Goal: Information Seeking & Learning: Learn about a topic

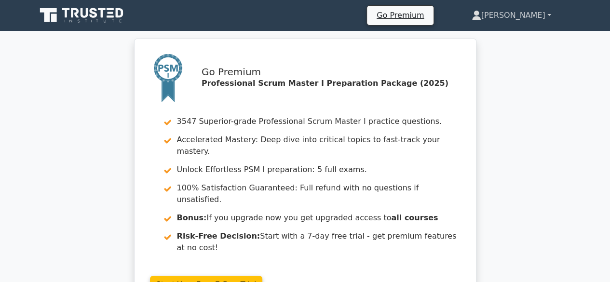
click at [548, 13] on link "[PERSON_NAME]" at bounding box center [511, 15] width 126 height 19
click at [517, 37] on link "Profile" at bounding box center [487, 37] width 76 height 15
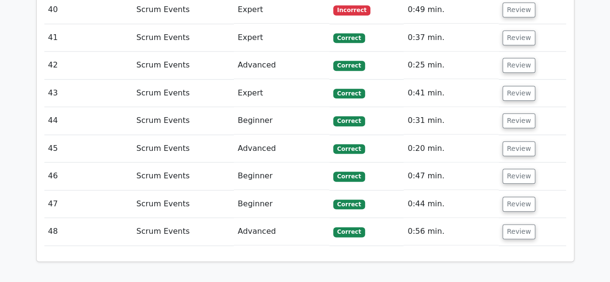
scroll to position [2555, 0]
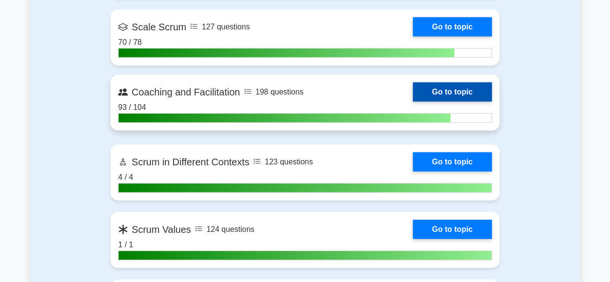
scroll to position [1205, 0]
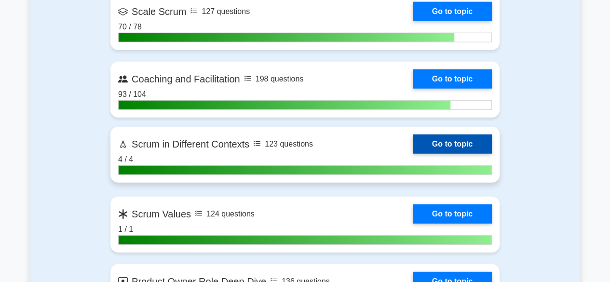
click at [466, 143] on link "Go to topic" at bounding box center [452, 144] width 79 height 19
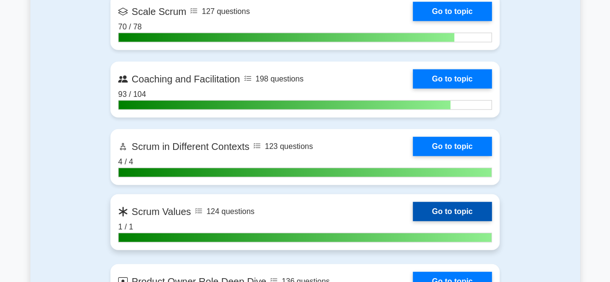
click at [471, 207] on link "Go to topic" at bounding box center [452, 211] width 79 height 19
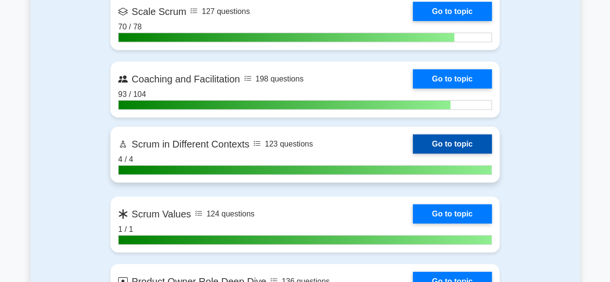
click at [431, 140] on link "Go to topic" at bounding box center [452, 144] width 79 height 19
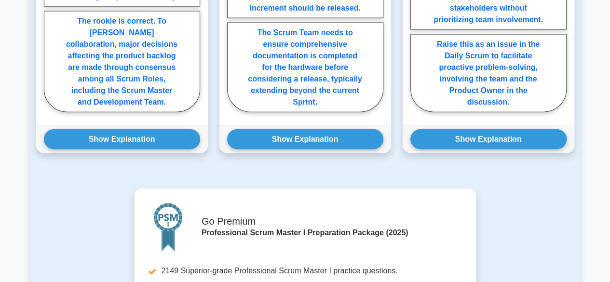
scroll to position [1302, 0]
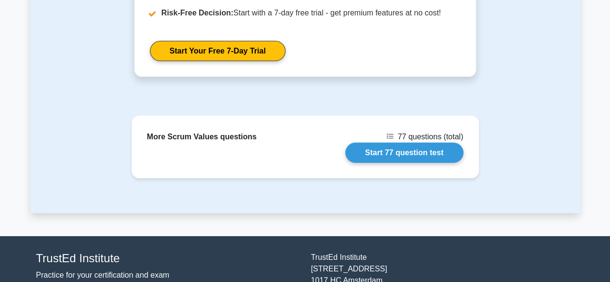
scroll to position [1446, 0]
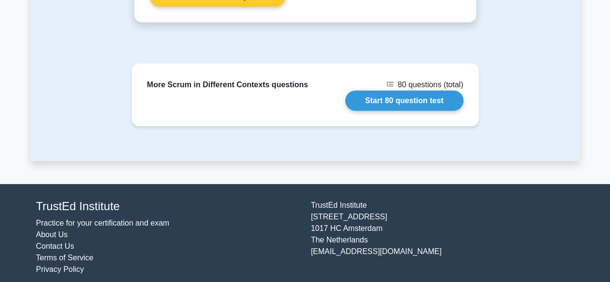
scroll to position [1468, 0]
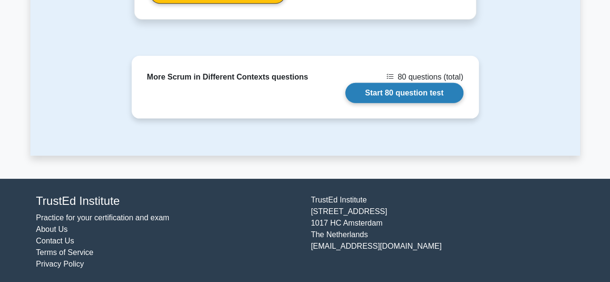
click at [388, 87] on link "Start 80 question test" at bounding box center [404, 93] width 118 height 20
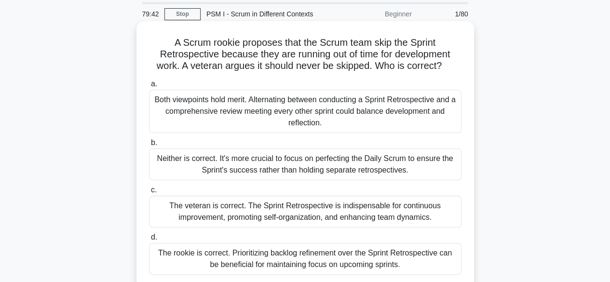
scroll to position [48, 0]
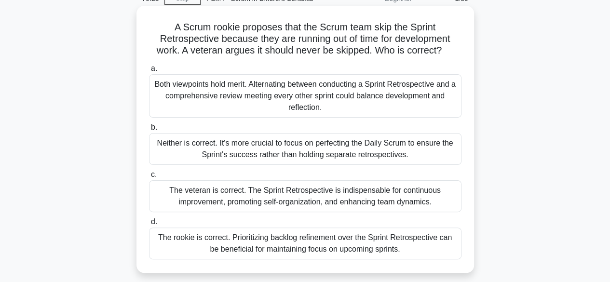
click at [334, 193] on div "The veteran is correct. The Sprint Retrospective is indispensable for continuou…" at bounding box center [305, 196] width 312 height 32
click at [149, 178] on input "c. The veteran is correct. The Sprint Retrospective is indispensable for contin…" at bounding box center [149, 175] width 0 height 6
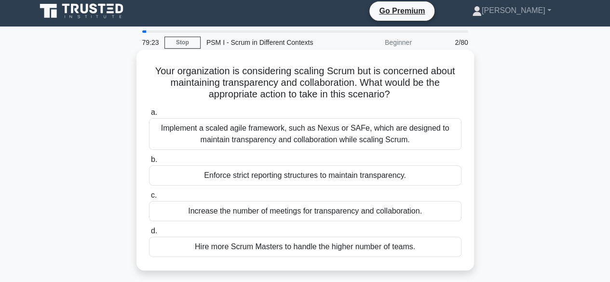
scroll to position [0, 0]
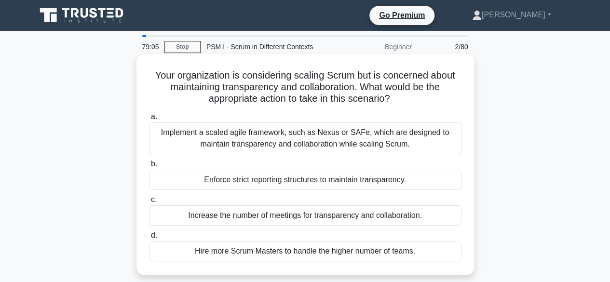
click at [305, 135] on div "Implement a scaled agile framework, such as Nexus or SAFe, which are designed t…" at bounding box center [305, 138] width 312 height 32
click at [149, 120] on input "a. Implement a scaled agile framework, such as Nexus or SAFe, which are designe…" at bounding box center [149, 117] width 0 height 6
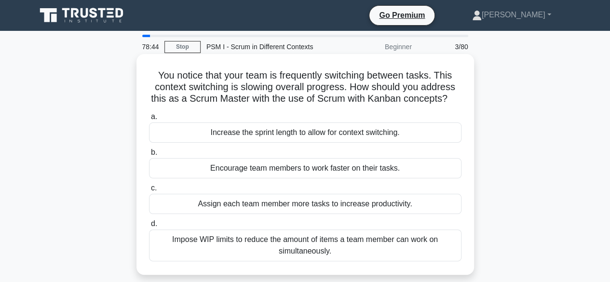
click at [327, 242] on div "Impose WIP limits to reduce the amount of items a team member can work on simul…" at bounding box center [305, 245] width 312 height 32
click at [149, 227] on input "d. Impose WIP limits to reduce the amount of items a team member can work on si…" at bounding box center [149, 224] width 0 height 6
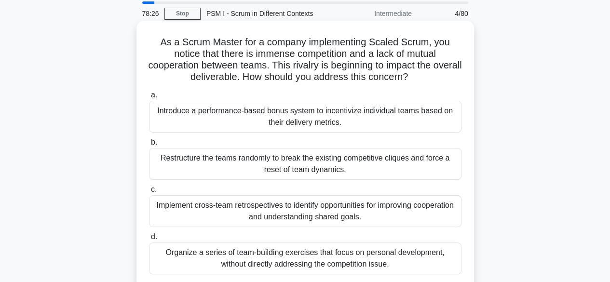
scroll to position [48, 0]
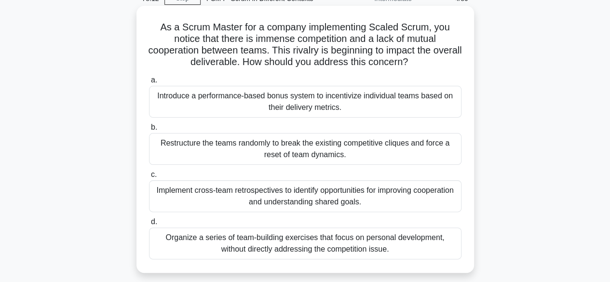
click at [306, 200] on div "Implement cross-team retrospectives to identify opportunities for improving coo…" at bounding box center [305, 196] width 312 height 32
click at [149, 178] on input "c. Implement cross-team retrospectives to identify opportunities for improving …" at bounding box center [149, 175] width 0 height 6
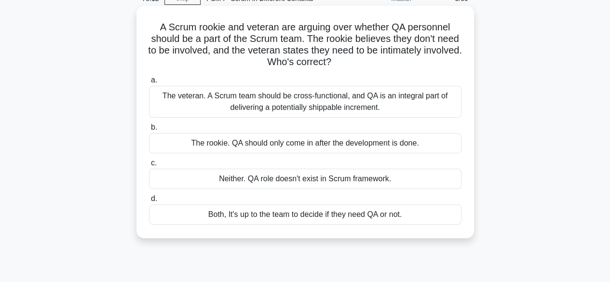
scroll to position [0, 0]
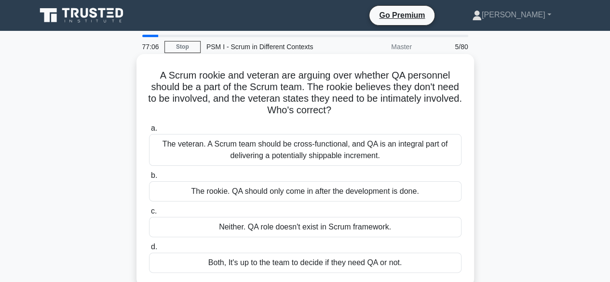
click at [306, 145] on div "The veteran. A Scrum team should be cross-functional, and QA is an integral par…" at bounding box center [305, 150] width 312 height 32
click at [149, 132] on input "a. The veteran. A Scrum team should be cross-functional, and QA is an integral …" at bounding box center [149, 128] width 0 height 6
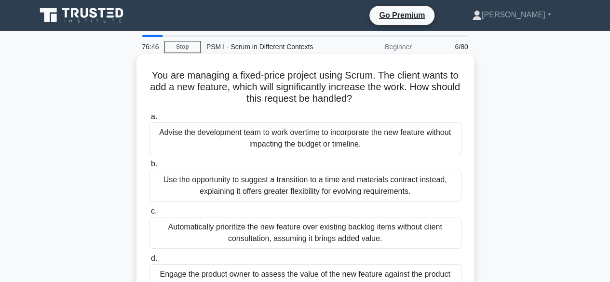
scroll to position [48, 0]
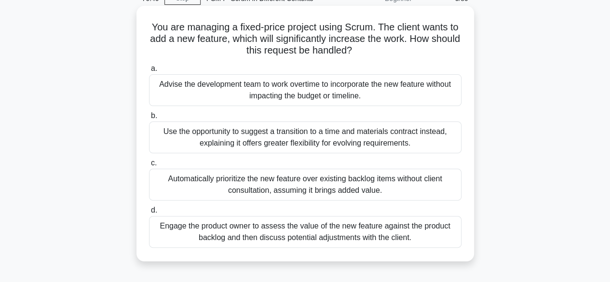
click at [326, 233] on div "Engage the product owner to assess the value of the new feature against the pro…" at bounding box center [305, 232] width 312 height 32
click at [149, 214] on input "d. Engage the product owner to assess the value of the new feature against the …" at bounding box center [149, 210] width 0 height 6
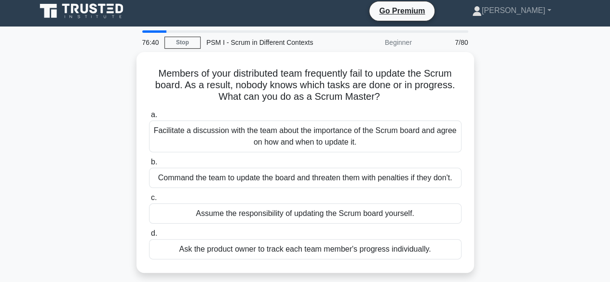
scroll to position [0, 0]
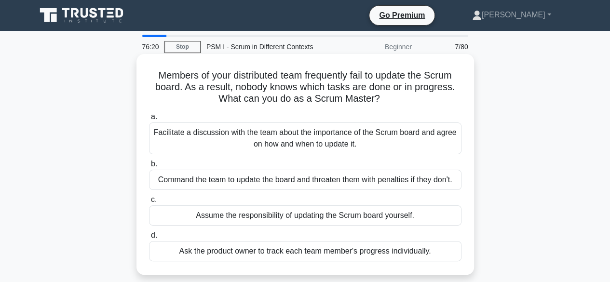
click at [289, 137] on div "Facilitate a discussion with the team about the importance of the Scrum board a…" at bounding box center [305, 138] width 312 height 32
click at [149, 120] on input "a. Facilitate a discussion with the team about the importance of the Scrum boar…" at bounding box center [149, 117] width 0 height 6
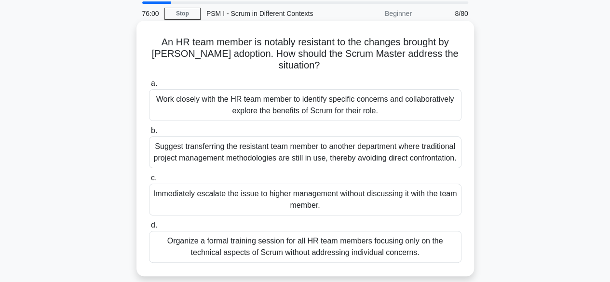
scroll to position [48, 0]
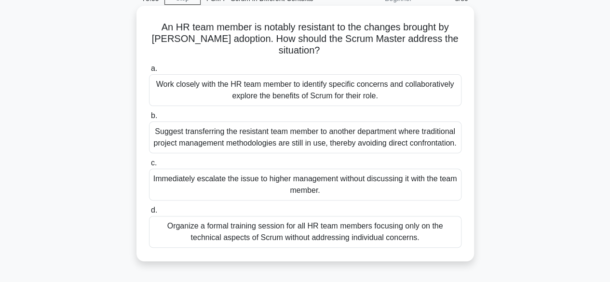
click at [297, 83] on div "Work closely with the HR team member to identify specific concerns and collabor…" at bounding box center [305, 90] width 312 height 32
click at [149, 72] on input "a. Work closely with the HR team member to identify specific concerns and colla…" at bounding box center [149, 69] width 0 height 6
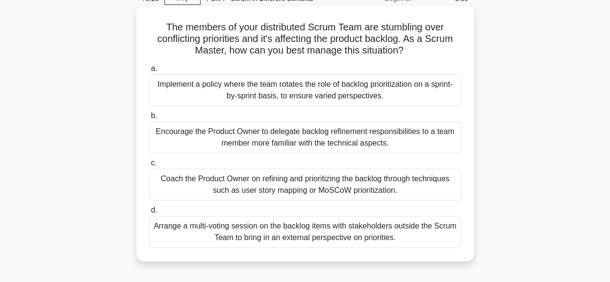
click at [316, 184] on div "Coach the Product Owner on refining and prioritizing the backlog through techni…" at bounding box center [305, 185] width 312 height 32
click at [149, 166] on input "c. Coach the Product Owner on refining and prioritizing the backlog through tec…" at bounding box center [149, 163] width 0 height 6
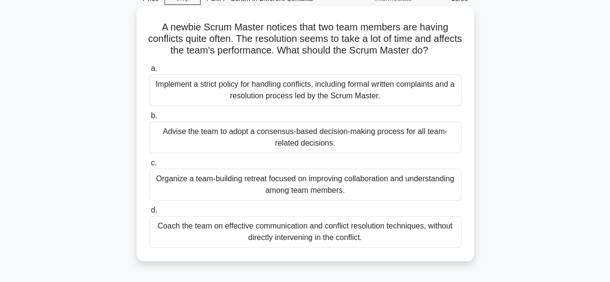
click at [310, 135] on div "Advise the team to adopt a consensus-based decision-making process for all team…" at bounding box center [305, 137] width 312 height 32
click at [149, 119] on input "b. Advise the team to adopt a consensus-based decision-making process for all t…" at bounding box center [149, 116] width 0 height 6
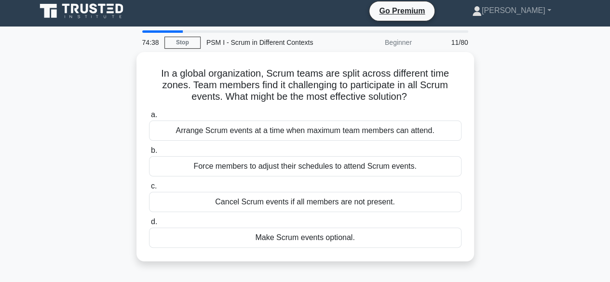
scroll to position [0, 0]
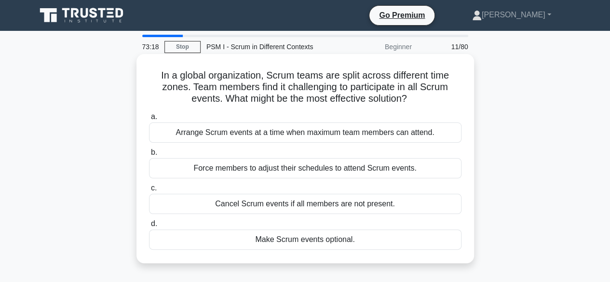
click at [308, 239] on div "Make Scrum events optional." at bounding box center [305, 239] width 312 height 20
click at [149, 227] on input "d. Make Scrum events optional." at bounding box center [149, 224] width 0 height 6
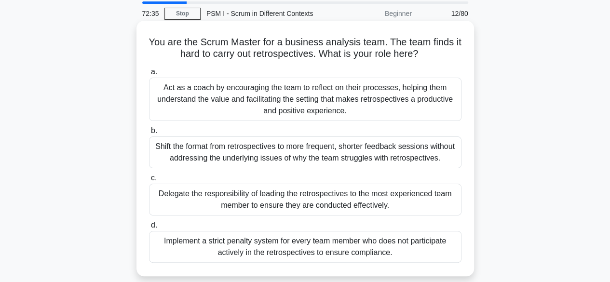
scroll to position [48, 0]
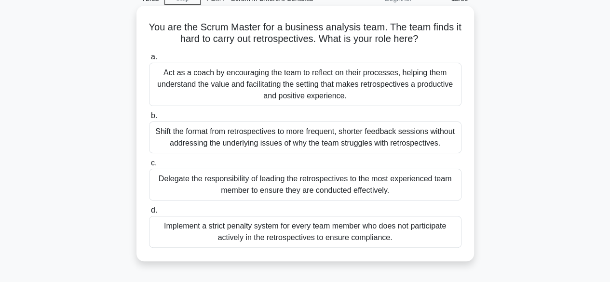
click at [283, 77] on div "Act as a coach by encouraging the team to reflect on their processes, helping t…" at bounding box center [305, 84] width 312 height 43
click at [149, 60] on input "a. Act as a coach by encouraging the team to reflect on their processes, helpin…" at bounding box center [149, 57] width 0 height 6
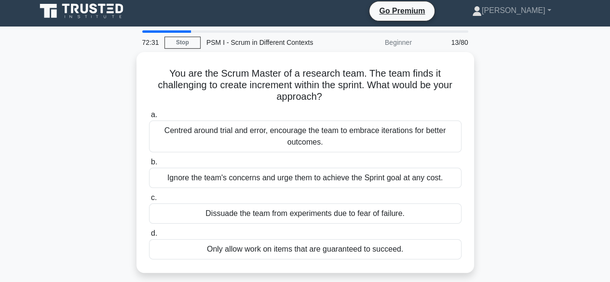
scroll to position [0, 0]
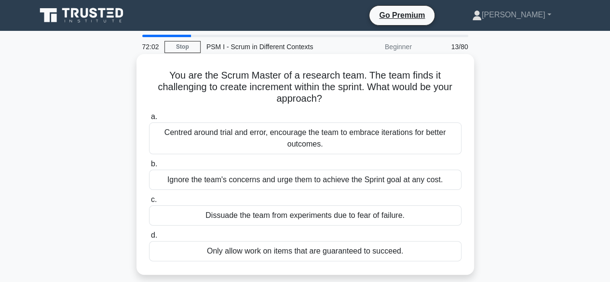
click at [320, 139] on div "Centred around trial and error, encourage the team to embrace iterations for be…" at bounding box center [305, 138] width 312 height 32
click at [149, 120] on input "a. Centred around trial and error, encourage the team to embrace iterations for…" at bounding box center [149, 117] width 0 height 6
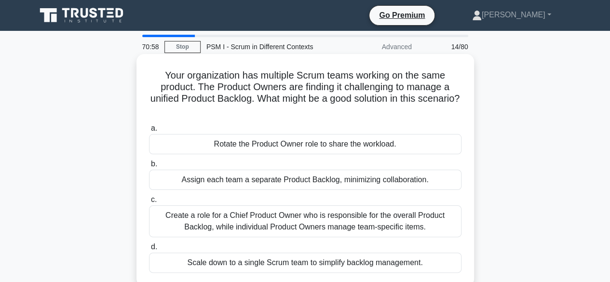
click at [292, 262] on div "Scale down to a single Scrum team to simplify backlog management." at bounding box center [305, 263] width 312 height 20
click at [149, 250] on input "d. Scale down to a single Scrum team to simplify backlog management." at bounding box center [149, 247] width 0 height 6
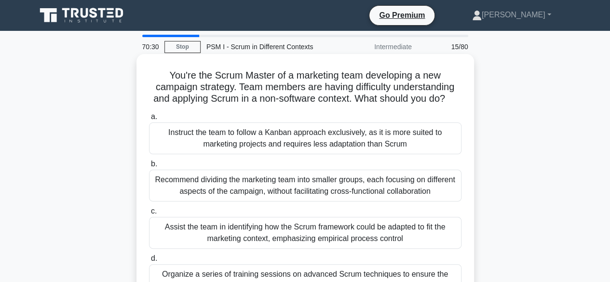
scroll to position [48, 0]
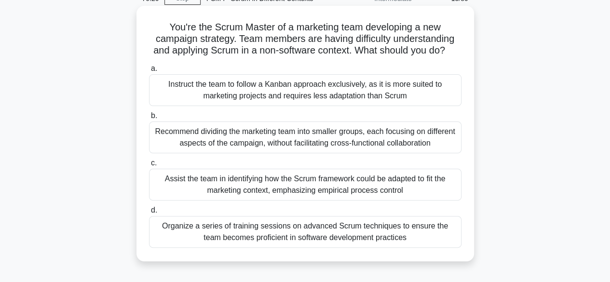
click at [289, 191] on div "Assist the team in identifying how the Scrum framework could be adapted to fit …" at bounding box center [305, 185] width 312 height 32
click at [149, 166] on input "c. Assist the team in identifying how the Scrum framework could be adapted to f…" at bounding box center [149, 163] width 0 height 6
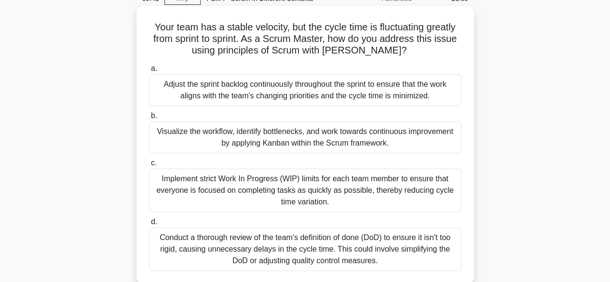
click at [307, 139] on div "Visualize the workflow, identify bottlenecks, and work towards continuous impro…" at bounding box center [305, 137] width 312 height 32
click at [149, 119] on input "b. Visualize the workflow, identify bottlenecks, and work towards continuous im…" at bounding box center [149, 116] width 0 height 6
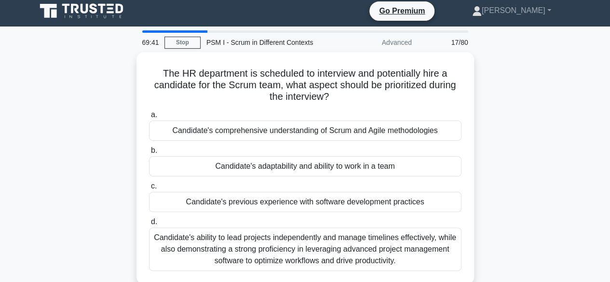
scroll to position [0, 0]
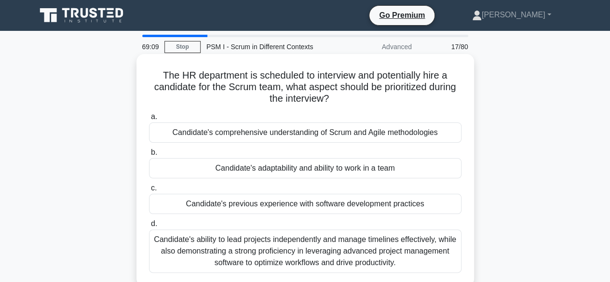
click at [324, 135] on div "Candidate's comprehensive understanding of Scrum and Agile methodologies" at bounding box center [305, 132] width 312 height 20
click at [149, 120] on input "a. Candidate's comprehensive understanding of Scrum and Agile methodologies" at bounding box center [149, 117] width 0 height 6
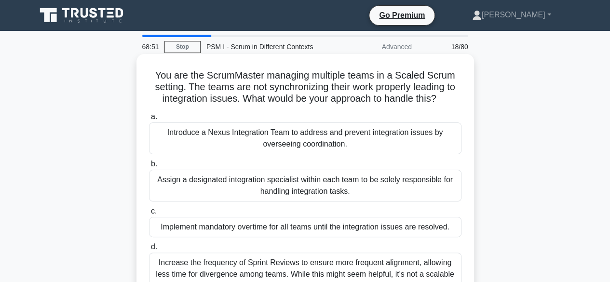
click at [330, 132] on div "Introduce a Nexus Integration Team to address and prevent integration issues by…" at bounding box center [305, 138] width 312 height 32
click at [149, 120] on input "a. Introduce a Nexus Integration Team to address and prevent integration issues…" at bounding box center [149, 117] width 0 height 6
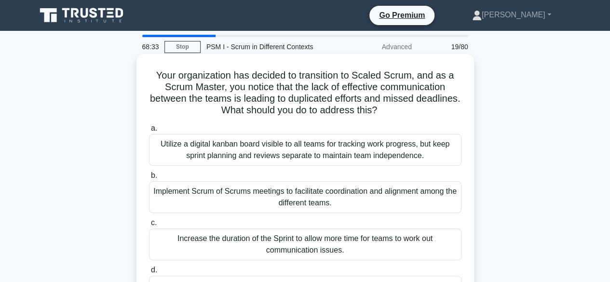
scroll to position [48, 0]
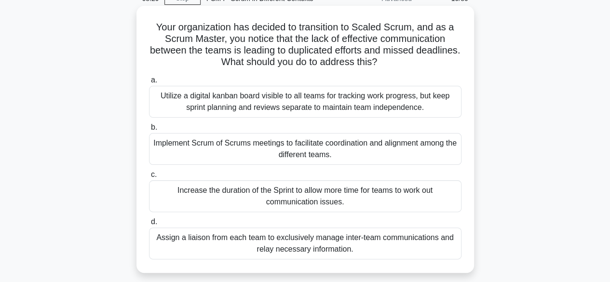
click at [320, 148] on div "Implement Scrum of Scrums meetings to facilitate coordination and alignment amo…" at bounding box center [305, 149] width 312 height 32
click at [149, 131] on input "b. Implement Scrum of Scrums meetings to facilitate coordination and alignment …" at bounding box center [149, 127] width 0 height 6
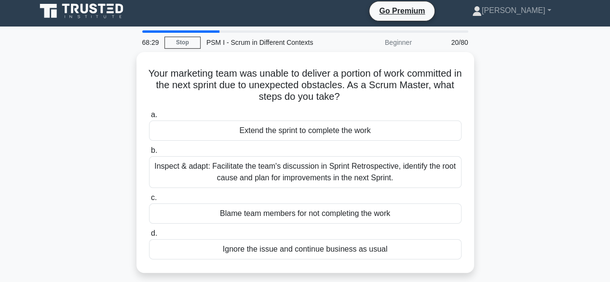
scroll to position [0, 0]
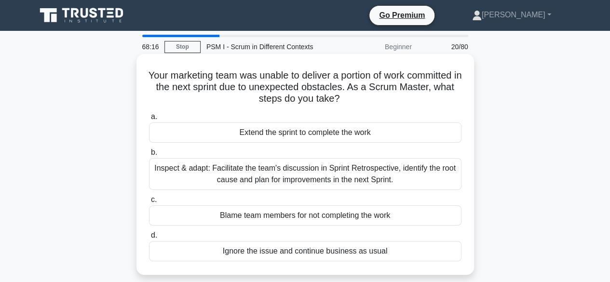
click at [326, 178] on div "Inspect & adapt: Facilitate the team's discussion in Sprint Retrospective, iden…" at bounding box center [305, 174] width 312 height 32
click at [149, 156] on input "b. Inspect & adapt: Facilitate the team's discussion in Sprint Retrospective, i…" at bounding box center [149, 152] width 0 height 6
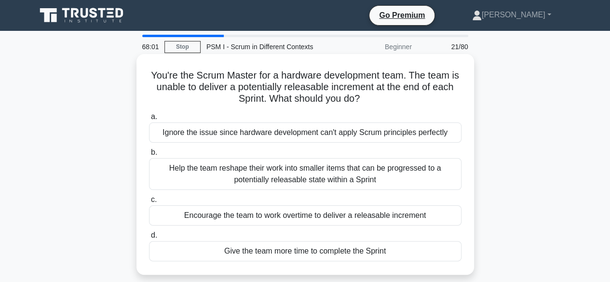
click at [315, 174] on div "Help the team reshape their work into smaller items that can be progressed to a…" at bounding box center [305, 174] width 312 height 32
click at [149, 156] on input "b. Help the team reshape their work into smaller items that can be progressed t…" at bounding box center [149, 152] width 0 height 6
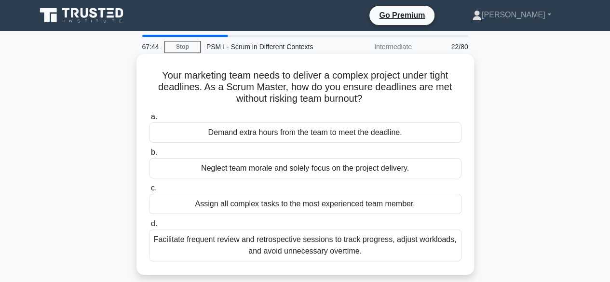
click at [323, 252] on div "Facilitate frequent review and retrospective sessions to track progress, adjust…" at bounding box center [305, 245] width 312 height 32
click at [149, 227] on input "d. Facilitate frequent review and retrospective sessions to track progress, adj…" at bounding box center [149, 224] width 0 height 6
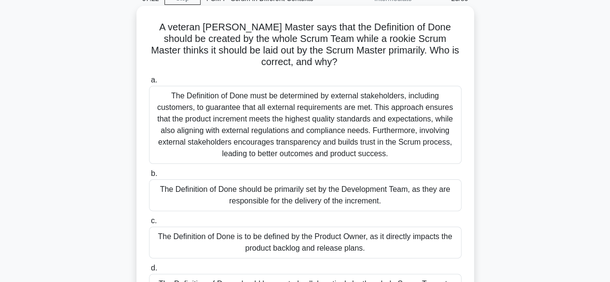
scroll to position [96, 0]
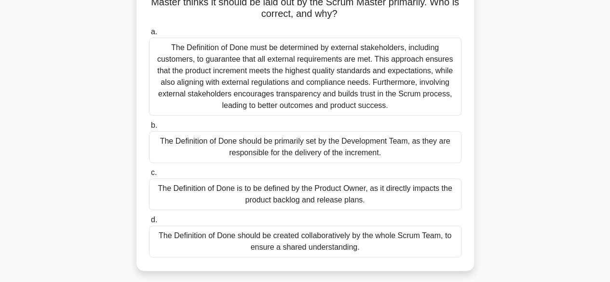
click at [319, 238] on div "The Definition of Done should be created collaboratively by the whole Scrum Tea…" at bounding box center [305, 242] width 312 height 32
click at [149, 223] on input "d. The Definition of Done should be created collaboratively by the whole Scrum …" at bounding box center [149, 220] width 0 height 6
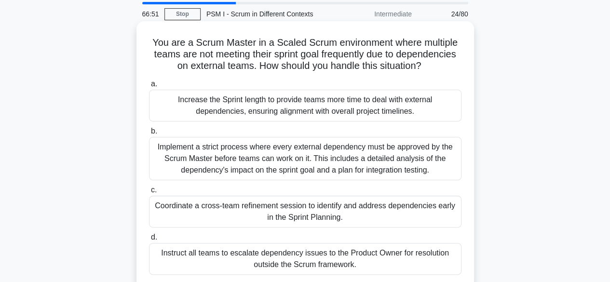
scroll to position [48, 0]
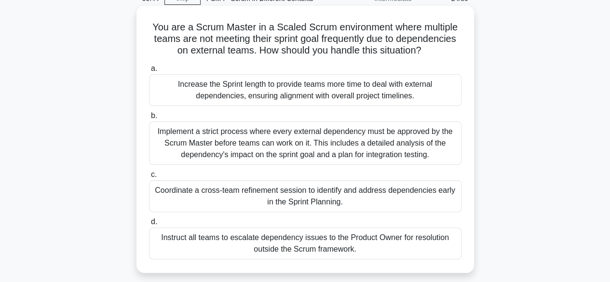
click at [304, 192] on div "Coordinate a cross-team refinement session to identify and address dependencies…" at bounding box center [305, 196] width 312 height 32
click at [149, 178] on input "c. Coordinate a cross-team refinement session to identify and address dependenc…" at bounding box center [149, 175] width 0 height 6
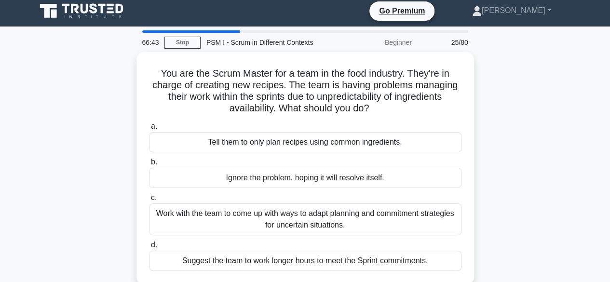
scroll to position [0, 0]
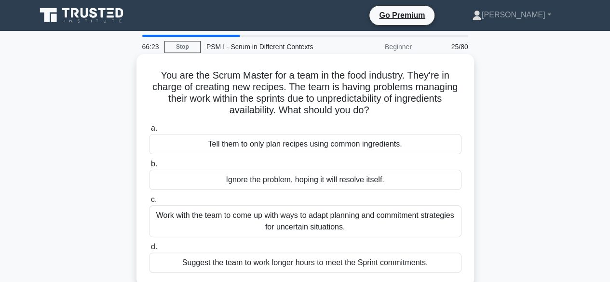
click at [363, 221] on div "Work with the team to come up with ways to adapt planning and commitment strate…" at bounding box center [305, 221] width 312 height 32
click at [149, 203] on input "c. Work with the team to come up with ways to adapt planning and commitment str…" at bounding box center [149, 200] width 0 height 6
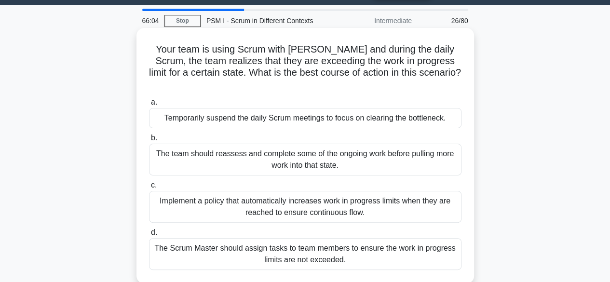
scroll to position [48, 0]
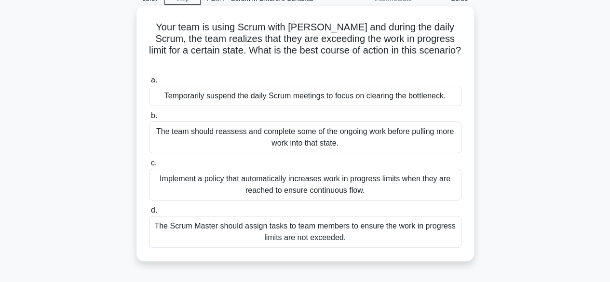
click at [312, 125] on div "The team should reassess and complete some of the ongoing work before pulling m…" at bounding box center [305, 137] width 312 height 32
click at [149, 119] on input "b. The team should reassess and complete some of the ongoing work before pullin…" at bounding box center [149, 116] width 0 height 6
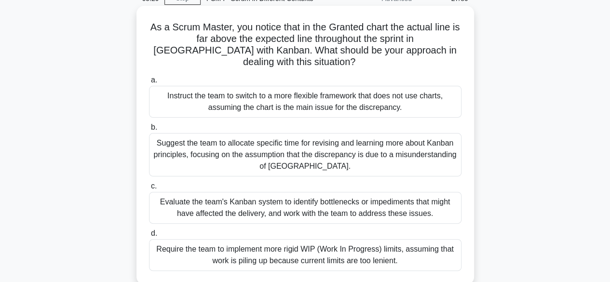
click at [348, 210] on div "Evaluate the team's Kanban system to identify bottlenecks or impediments that m…" at bounding box center [305, 208] width 312 height 32
click at [149, 189] on input "c. Evaluate the team's Kanban system to identify bottlenecks or impediments tha…" at bounding box center [149, 186] width 0 height 6
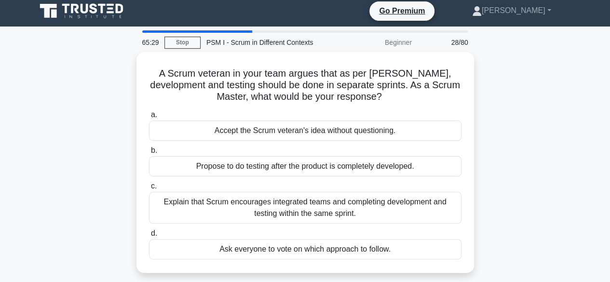
scroll to position [0, 0]
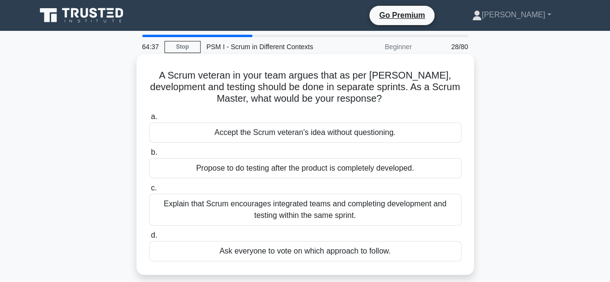
click at [317, 213] on div "Explain that Scrum encourages integrated teams and completing development and t…" at bounding box center [305, 210] width 312 height 32
click at [149, 191] on input "c. Explain that Scrum encourages integrated teams and completing development an…" at bounding box center [149, 188] width 0 height 6
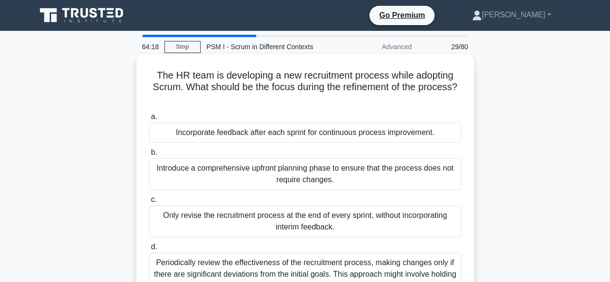
scroll to position [48, 0]
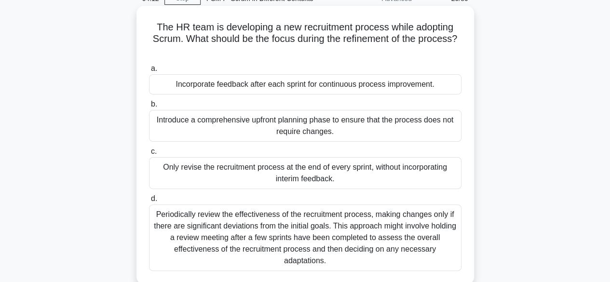
click at [274, 83] on div "Incorporate feedback after each sprint for continuous process improvement." at bounding box center [305, 84] width 312 height 20
click at [335, 84] on div "Incorporate feedback after each sprint for continuous process improvement." at bounding box center [305, 84] width 312 height 20
click at [149, 72] on input "a. Incorporate feedback after each sprint for continuous process improvement." at bounding box center [149, 69] width 0 height 6
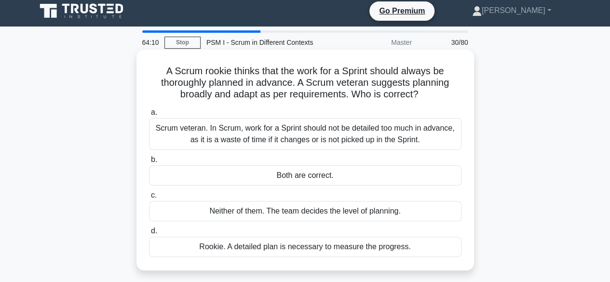
scroll to position [0, 0]
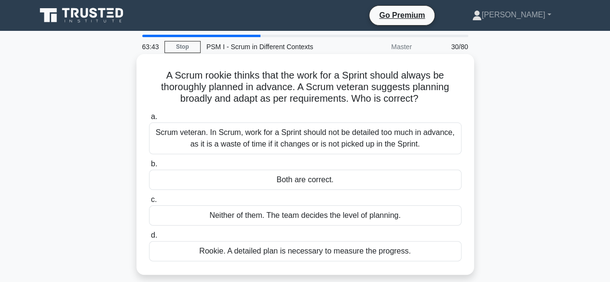
click at [284, 133] on div "Scrum veteran. In Scrum, work for a Sprint should not be detailed too much in a…" at bounding box center [305, 138] width 312 height 32
click at [149, 120] on input "a. Scrum veteran. In Scrum, work for a Sprint should not be detailed too much i…" at bounding box center [149, 117] width 0 height 6
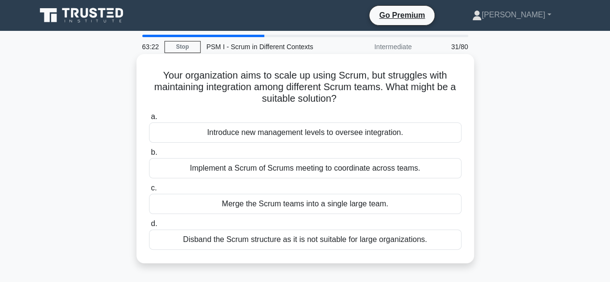
click at [306, 169] on div "Implement a Scrum of Scrums meeting to coordinate across teams." at bounding box center [305, 168] width 312 height 20
click at [149, 156] on input "b. Implement a Scrum of Scrums meeting to coordinate across teams." at bounding box center [149, 152] width 0 height 6
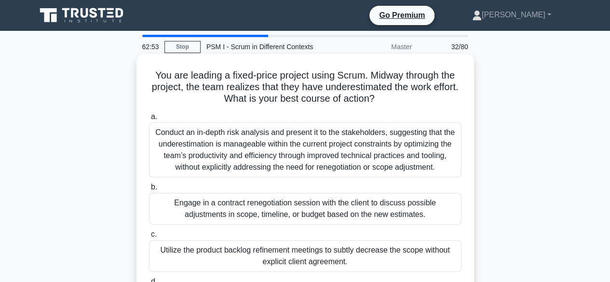
scroll to position [48, 0]
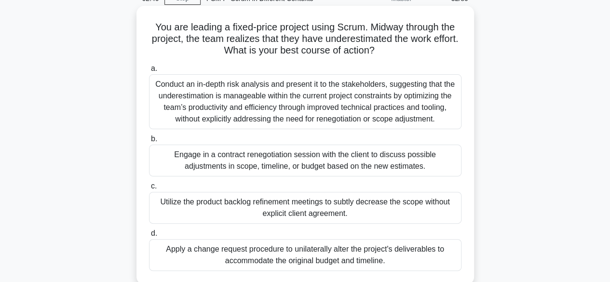
click at [312, 162] on div "Engage in a contract renegotiation session with the client to discuss possible …" at bounding box center [305, 161] width 312 height 32
click at [149, 142] on input "b. Engage in a contract renegotiation session with the client to discuss possib…" at bounding box center [149, 139] width 0 height 6
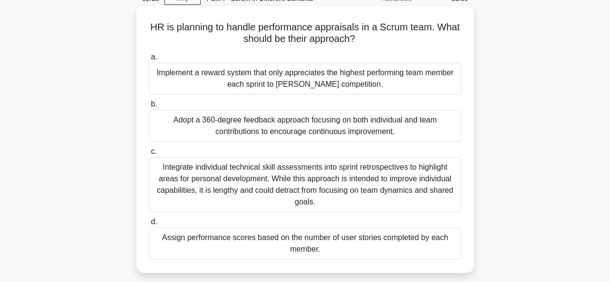
click at [297, 126] on div "Adopt a 360-degree feedback approach focusing on both individual and team contr…" at bounding box center [305, 126] width 312 height 32
click at [149, 108] on input "b. Adopt a 360-degree feedback approach focusing on both individual and team co…" at bounding box center [149, 104] width 0 height 6
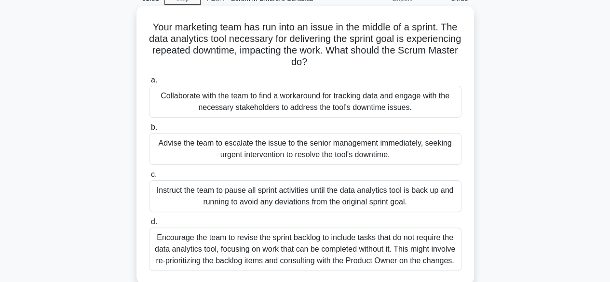
click at [286, 100] on div "Collaborate with the team to find a workaround for tracking data and engage wit…" at bounding box center [305, 102] width 312 height 32
click at [149, 83] on input "a. Collaborate with the team to find a workaround for tracking data and engage …" at bounding box center [149, 80] width 0 height 6
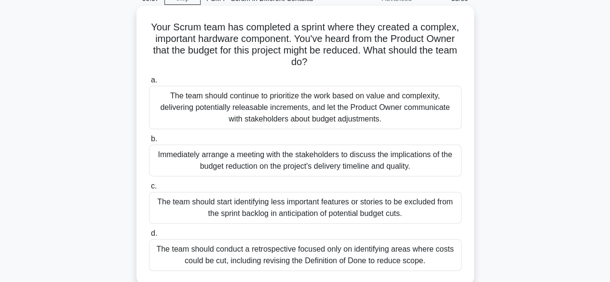
click at [305, 107] on div "The team should continue to prioritize the work based on value and complexity, …" at bounding box center [305, 107] width 312 height 43
click at [149, 83] on input "a. The team should continue to prioritize the work based on value and complexit…" at bounding box center [149, 80] width 0 height 6
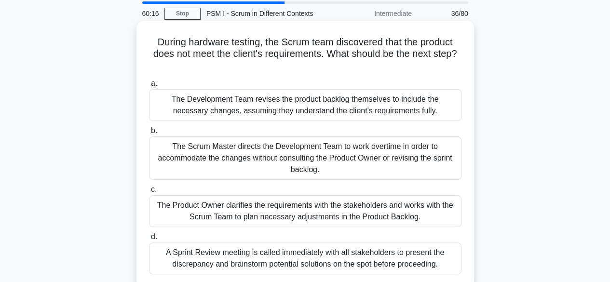
scroll to position [96, 0]
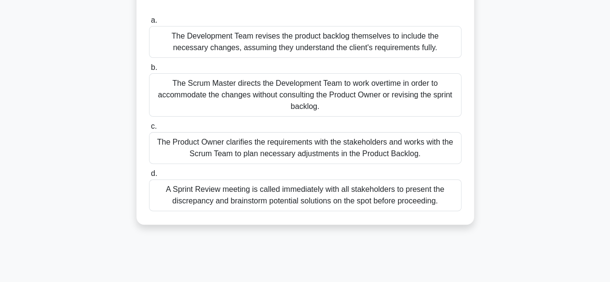
click at [297, 146] on div "The Product Owner clarifies the requirements with the stakeholders and works wi…" at bounding box center [305, 148] width 312 height 32
click at [149, 130] on input "c. The Product Owner clarifies the requirements with the stakeholders and works…" at bounding box center [149, 126] width 0 height 6
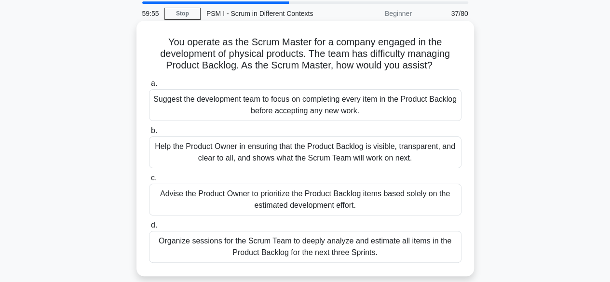
scroll to position [48, 0]
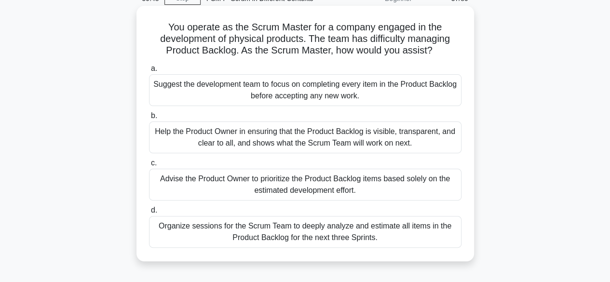
click at [300, 134] on div "Help the Product Owner in ensuring that the Product Backlog is visible, transpa…" at bounding box center [305, 137] width 312 height 32
click at [149, 119] on input "b. Help the Product Owner in ensuring that the Product Backlog is visible, tran…" at bounding box center [149, 116] width 0 height 6
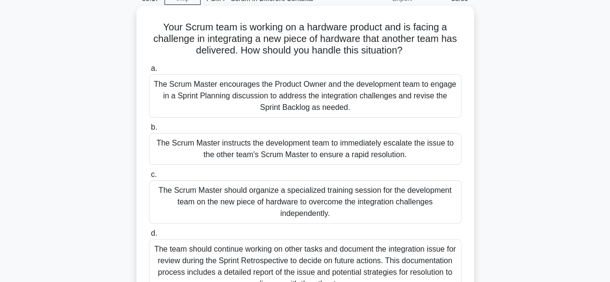
click at [302, 100] on div "The Scrum Master encourages the Product Owner and the development team to engag…" at bounding box center [305, 95] width 312 height 43
click at [149, 72] on input "a. The Scrum Master encourages the Product Owner and the development team to en…" at bounding box center [149, 69] width 0 height 6
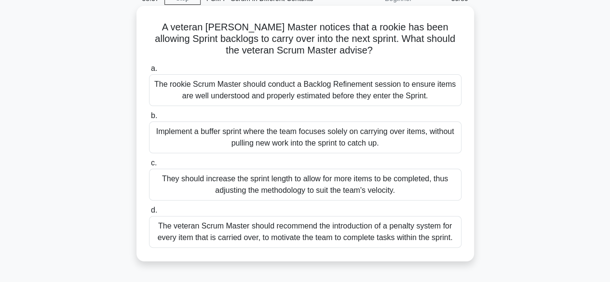
click at [271, 89] on div "The rookie Scrum Master should conduct a Backlog Refinement session to ensure i…" at bounding box center [305, 90] width 312 height 32
click at [149, 72] on input "a. The rookie Scrum Master should conduct a Backlog Refinement session to ensur…" at bounding box center [149, 69] width 0 height 6
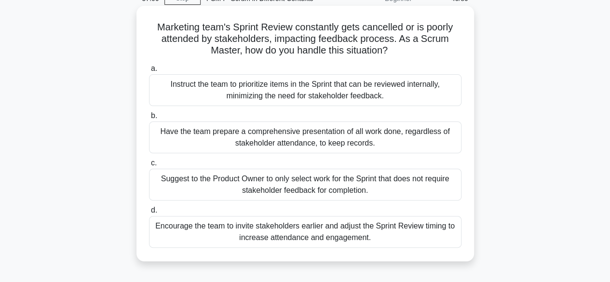
click at [294, 228] on div "Encourage the team to invite stakeholders earlier and adjust the Sprint Review …" at bounding box center [305, 232] width 312 height 32
click at [149, 214] on input "d. Encourage the team to invite stakeholders earlier and adjust the Sprint Revi…" at bounding box center [149, 210] width 0 height 6
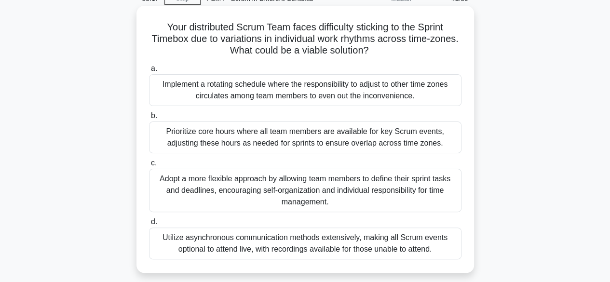
click at [317, 139] on div "Prioritize core hours where all team members are available for key Scrum events…" at bounding box center [305, 137] width 312 height 32
click at [149, 119] on input "b. Prioritize core hours where all team members are available for key Scrum eve…" at bounding box center [149, 116] width 0 height 6
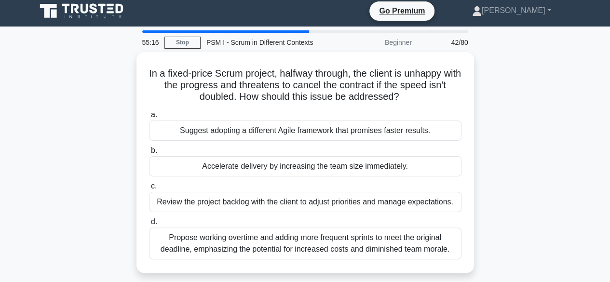
scroll to position [0, 0]
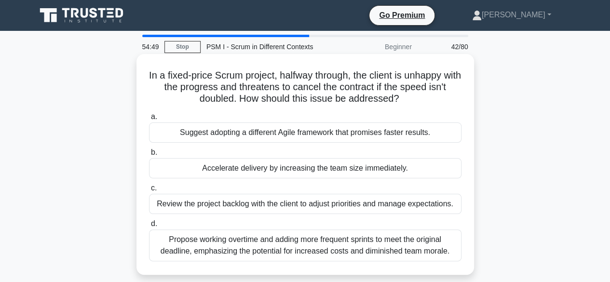
click at [352, 204] on div "Review the project backlog with the client to adjust priorities and manage expe…" at bounding box center [305, 204] width 312 height 20
click at [149, 191] on input "c. Review the project backlog with the client to adjust priorities and manage e…" at bounding box center [149, 188] width 0 height 6
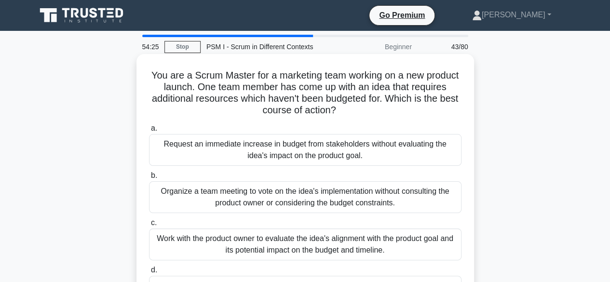
scroll to position [48, 0]
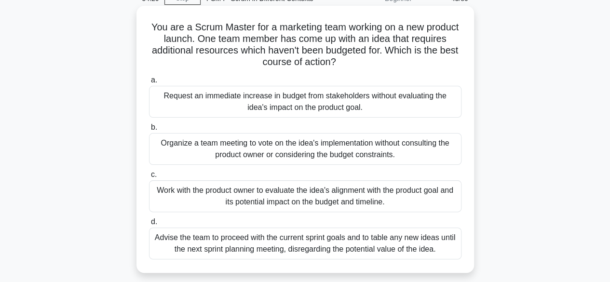
click at [334, 198] on div "Work with the product owner to evaluate the idea's alignment with the product g…" at bounding box center [305, 196] width 312 height 32
click at [149, 178] on input "c. Work with the product owner to evaluate the idea's alignment with the produc…" at bounding box center [149, 175] width 0 height 6
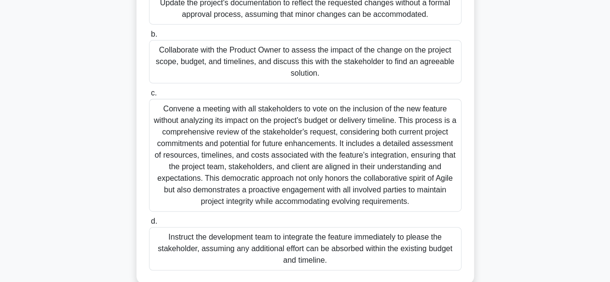
scroll to position [145, 0]
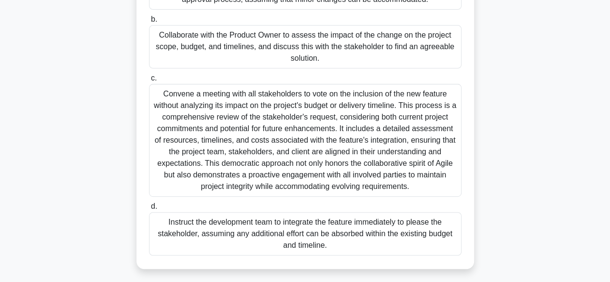
click at [310, 49] on div "Collaborate with the Product Owner to assess the impact of the change on the pr…" at bounding box center [305, 46] width 312 height 43
click at [149, 23] on input "b. Collaborate with the Product Owner to assess the impact of the change on the…" at bounding box center [149, 19] width 0 height 6
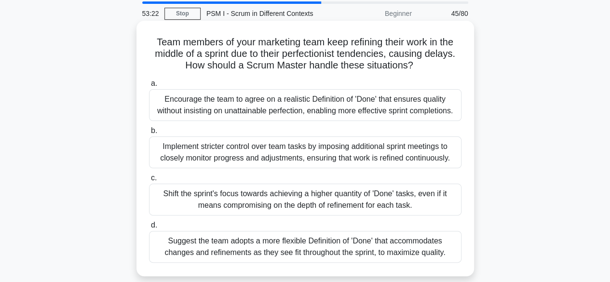
scroll to position [48, 0]
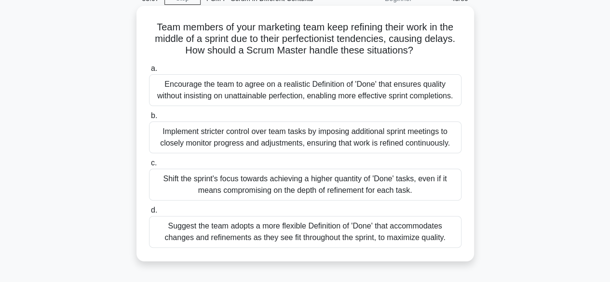
click at [306, 88] on div "Encourage the team to agree on a realistic Definition of 'Done' that ensures qu…" at bounding box center [305, 90] width 312 height 32
click at [149, 72] on input "a. Encourage the team to agree on a realistic Definition of 'Done' that ensures…" at bounding box center [149, 69] width 0 height 6
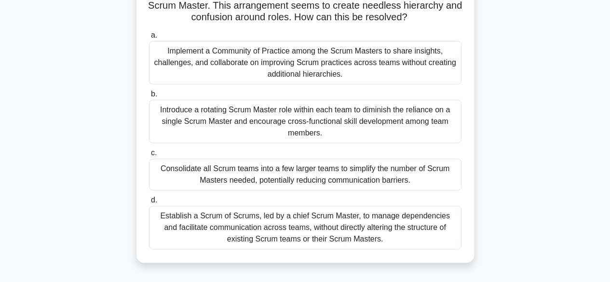
scroll to position [96, 0]
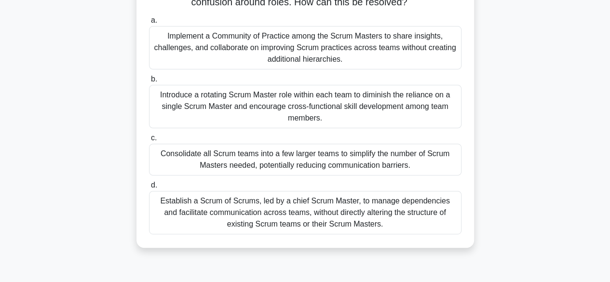
click at [318, 51] on div "Implement a Community of Practice among the Scrum Masters to share insights, ch…" at bounding box center [305, 47] width 312 height 43
click at [149, 24] on input "a. Implement a Community of Practice among the Scrum Masters to share insights,…" at bounding box center [149, 20] width 0 height 6
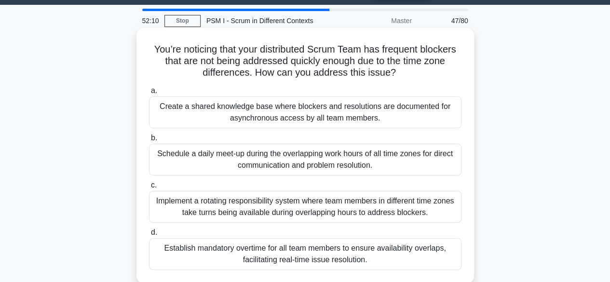
scroll to position [48, 0]
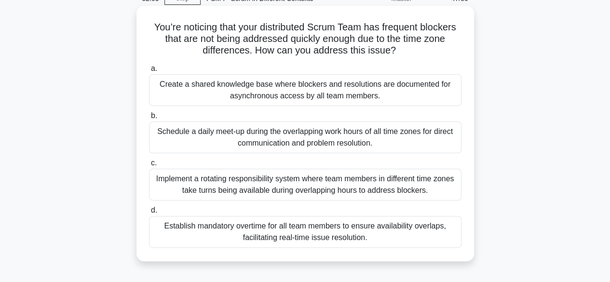
click at [285, 90] on div "Create a shared knowledge base where blockers and resolutions are documented fo…" at bounding box center [305, 90] width 312 height 32
click at [149, 72] on input "a. Create a shared knowledge base where blockers and resolutions are documented…" at bounding box center [149, 69] width 0 height 6
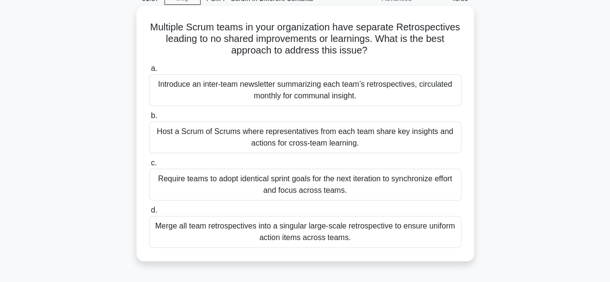
click at [285, 138] on div "Host a Scrum of Scrums where representatives from each team share key insights …" at bounding box center [305, 137] width 312 height 32
click at [149, 119] on input "b. Host a Scrum of Scrums where representatives from each team share key insigh…" at bounding box center [149, 116] width 0 height 6
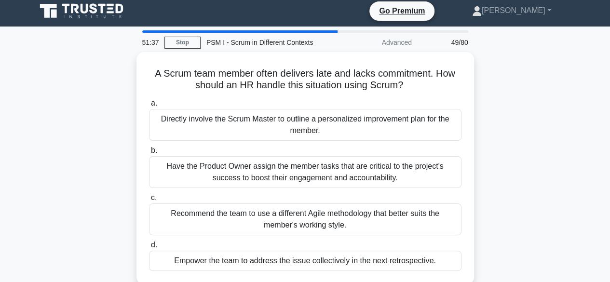
scroll to position [0, 0]
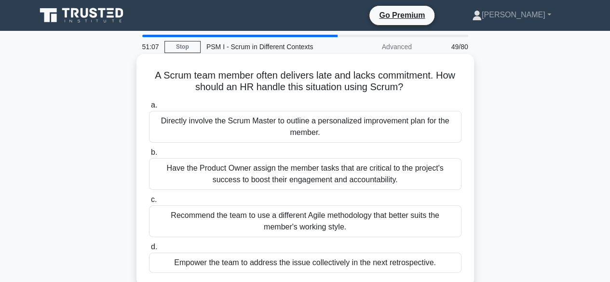
click at [307, 259] on div "Empower the team to address the issue collectively in the next retrospective." at bounding box center [305, 263] width 312 height 20
click at [149, 250] on input "d. Empower the team to address the issue collectively in the next retrospective." at bounding box center [149, 247] width 0 height 6
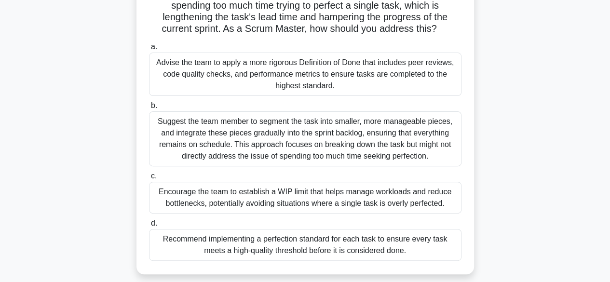
scroll to position [96, 0]
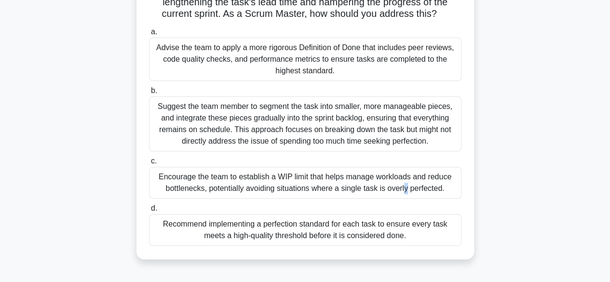
click at [314, 181] on div "Encourage the team to establish a WIP limit that helps manage workloads and red…" at bounding box center [305, 183] width 312 height 32
click at [374, 184] on div "Encourage the team to establish a WIP limit that helps manage workloads and red…" at bounding box center [305, 183] width 312 height 32
click at [149, 164] on input "c. Encourage the team to establish a WIP limit that helps manage workloads and …" at bounding box center [149, 161] width 0 height 6
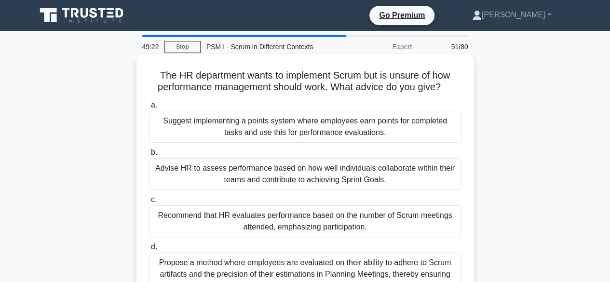
scroll to position [48, 0]
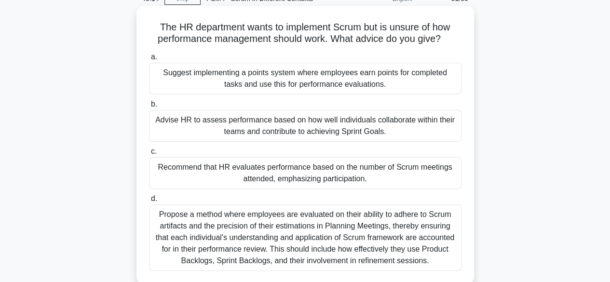
click at [352, 234] on div "Propose a method where employees are evaluated on their ability to adhere to Sc…" at bounding box center [305, 237] width 312 height 67
click at [149, 202] on input "d. Propose a method where employees are evaluated on their ability to adhere to…" at bounding box center [149, 199] width 0 height 6
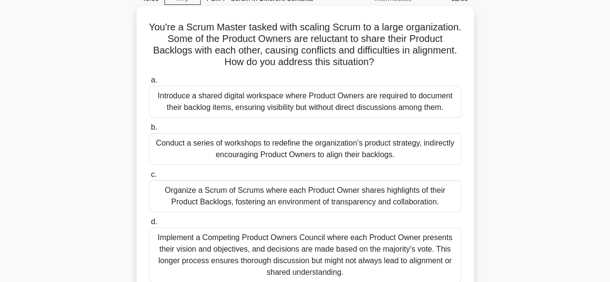
click at [365, 192] on div "Organize a Scrum of Scrums where each Product Owner shares highlights of their …" at bounding box center [305, 196] width 312 height 32
click at [149, 178] on input "c. Organize a Scrum of Scrums where each Product Owner shares highlights of the…" at bounding box center [149, 175] width 0 height 6
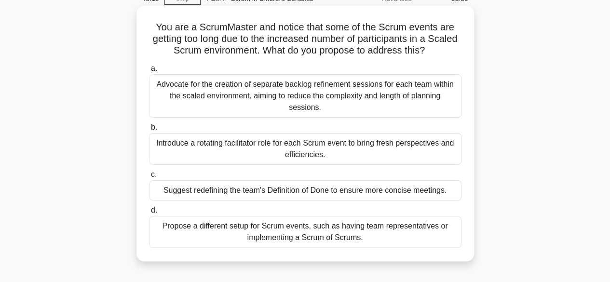
click at [373, 230] on div "Propose a different setup for Scrum events, such as having team representatives…" at bounding box center [305, 232] width 312 height 32
click at [149, 214] on input "d. Propose a different setup for Scrum events, such as having team representati…" at bounding box center [149, 210] width 0 height 6
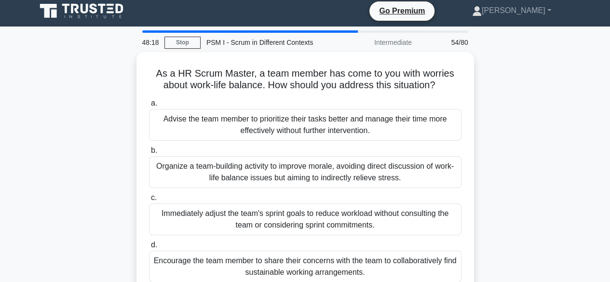
scroll to position [0, 0]
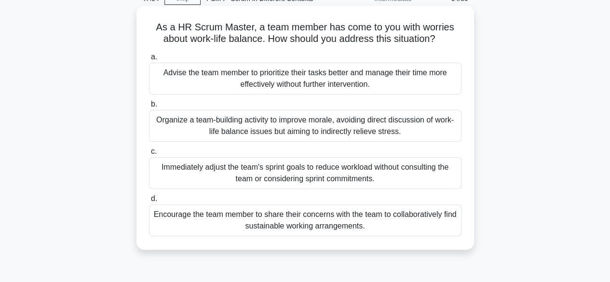
click at [322, 217] on div "Encourage the team member to share their concerns with the team to collaborativ…" at bounding box center [305, 220] width 312 height 32
click at [149, 202] on input "d. Encourage the team member to share their concerns with the team to collabora…" at bounding box center [149, 199] width 0 height 6
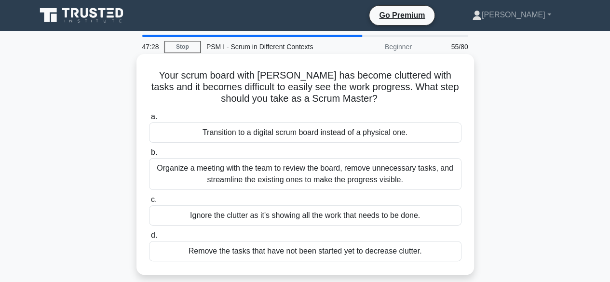
click at [310, 170] on div "Organize a meeting with the team to review the board, remove unnecessary tasks,…" at bounding box center [305, 174] width 312 height 32
click at [149, 156] on input "b. Organize a meeting with the team to review the board, remove unnecessary tas…" at bounding box center [149, 152] width 0 height 6
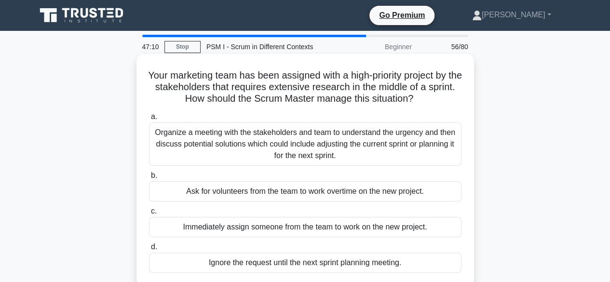
click at [358, 141] on div "Organize a meeting with the stakeholders and team to understand the urgency and…" at bounding box center [305, 143] width 312 height 43
click at [149, 120] on input "a. Organize a meeting with the stakeholders and team to understand the urgency …" at bounding box center [149, 117] width 0 height 6
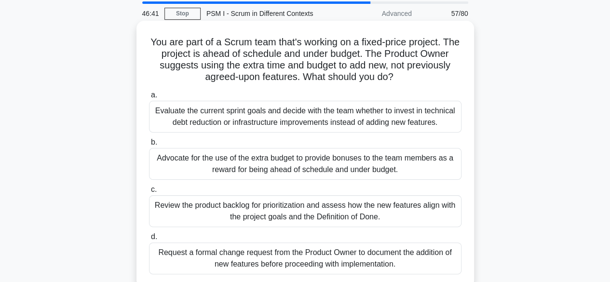
scroll to position [48, 0]
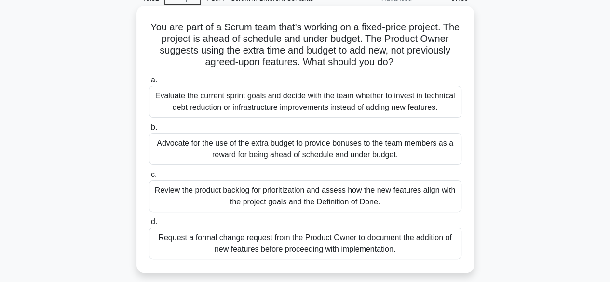
click at [307, 196] on div "Review the product backlog for prioritization and assess how the new features a…" at bounding box center [305, 196] width 312 height 32
click at [149, 178] on input "c. Review the product backlog for prioritization and assess how the new feature…" at bounding box center [149, 175] width 0 height 6
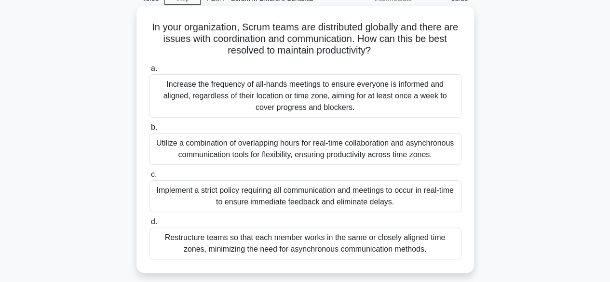
click at [268, 149] on div "Utilize a combination of overlapping hours for real-time collaboration and asyn…" at bounding box center [305, 149] width 312 height 32
click at [149, 131] on input "b. Utilize a combination of overlapping hours for real-time collaboration and a…" at bounding box center [149, 127] width 0 height 6
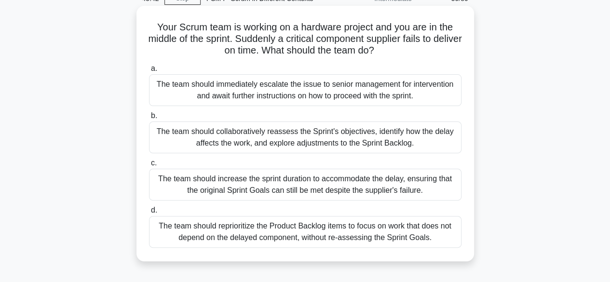
click at [285, 133] on div "The team should collaboratively reassess the Sprint's objectives, identify how …" at bounding box center [305, 137] width 312 height 32
click at [149, 119] on input "b. The team should collaboratively reassess the Sprint's objectives, identify h…" at bounding box center [149, 116] width 0 height 6
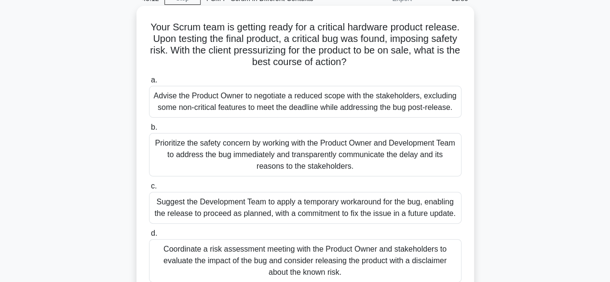
click at [303, 151] on div "Prioritize the safety concern by working with the Product Owner and Development…" at bounding box center [305, 154] width 312 height 43
click at [149, 131] on input "b. Prioritize the safety concern by working with the Product Owner and Developm…" at bounding box center [149, 127] width 0 height 6
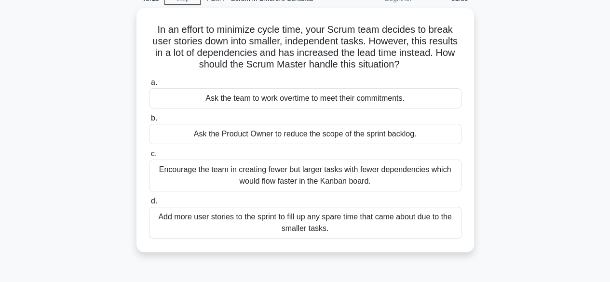
scroll to position [0, 0]
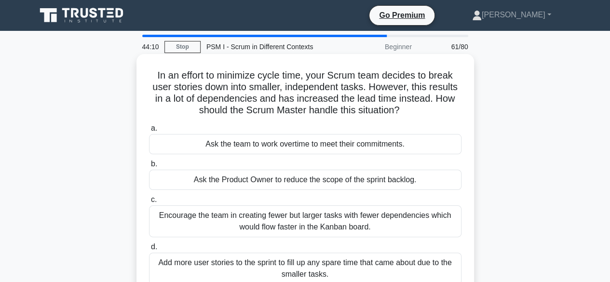
click at [326, 221] on div "Encourage the team in creating fewer but larger tasks with fewer dependencies w…" at bounding box center [305, 221] width 312 height 32
click at [149, 203] on input "c. Encourage the team in creating fewer but larger tasks with fewer dependencie…" at bounding box center [149, 200] width 0 height 6
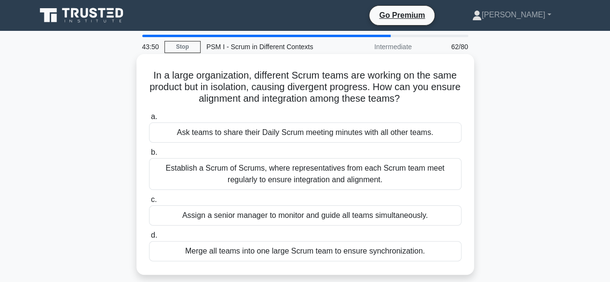
click at [275, 175] on div "Establish a Scrum of Scrums, where representatives from each Scrum team meet re…" at bounding box center [305, 174] width 312 height 32
click at [149, 156] on input "b. Establish a Scrum of Scrums, where representatives from each Scrum team meet…" at bounding box center [149, 152] width 0 height 6
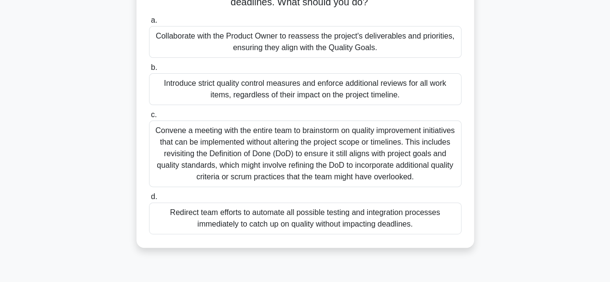
scroll to position [48, 0]
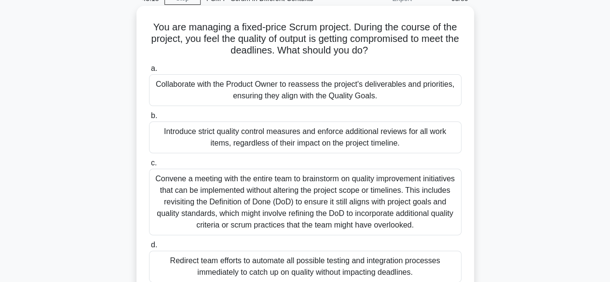
click at [318, 89] on div "Collaborate with the Product Owner to reassess the project's deliverables and p…" at bounding box center [305, 90] width 312 height 32
click at [149, 72] on input "a. Collaborate with the Product Owner to reassess the project's deliverables an…" at bounding box center [149, 69] width 0 height 6
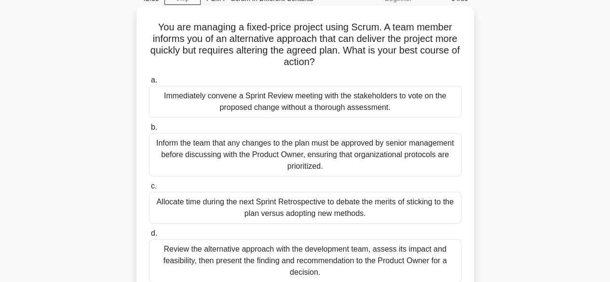
click at [366, 206] on div "Allocate time during the next Sprint Retrospective to debate the merits of stic…" at bounding box center [305, 208] width 312 height 32
click at [149, 189] on input "c. Allocate time during the next Sprint Retrospective to debate the merits of s…" at bounding box center [149, 186] width 0 height 6
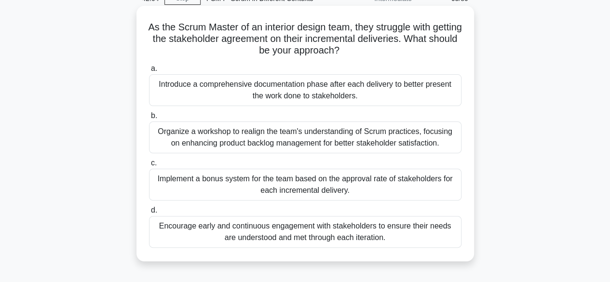
click at [367, 228] on div "Encourage early and continuous engagement with stakeholders to ensure their nee…" at bounding box center [305, 232] width 312 height 32
click at [149, 214] on input "d. Encourage early and continuous engagement with stakeholders to ensure their …" at bounding box center [149, 210] width 0 height 6
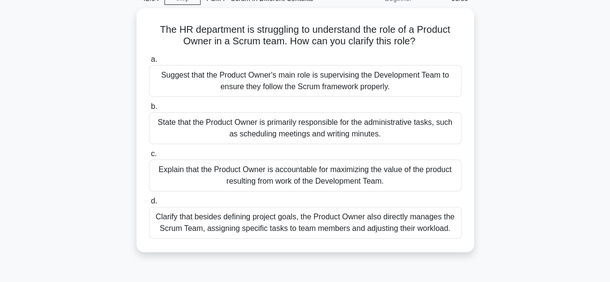
scroll to position [0, 0]
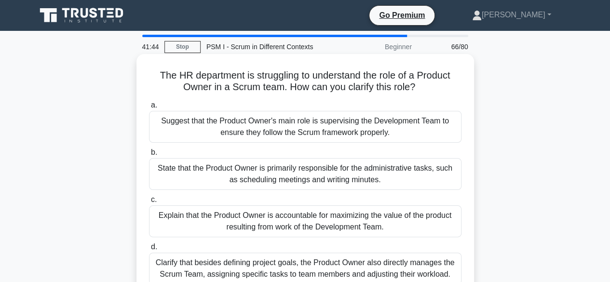
click at [327, 219] on div "Explain that the Product Owner is accountable for maximizing the value of the p…" at bounding box center [305, 221] width 312 height 32
click at [149, 203] on input "c. Explain that the Product Owner is accountable for maximizing the value of th…" at bounding box center [149, 200] width 0 height 6
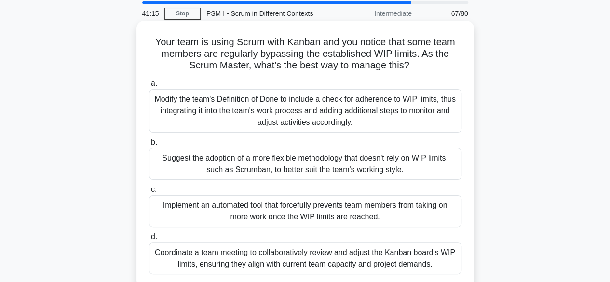
scroll to position [48, 0]
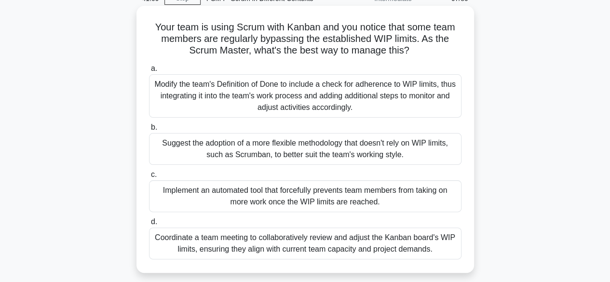
click at [381, 243] on div "Coordinate a team meeting to collaboratively review and adjust the Kanban board…" at bounding box center [305, 244] width 312 height 32
click at [149, 225] on input "d. Coordinate a team meeting to collaboratively review and adjust the Kanban bo…" at bounding box center [149, 222] width 0 height 6
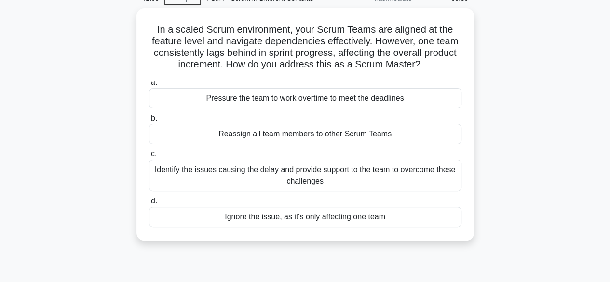
scroll to position [0, 0]
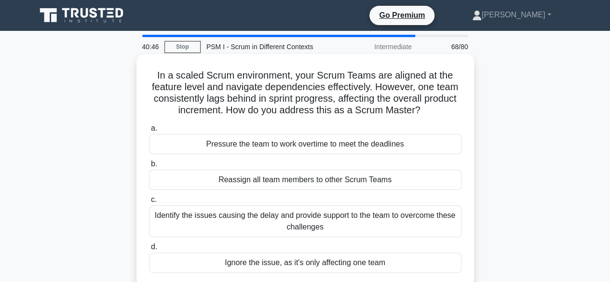
click at [351, 222] on div "Identify the issues causing the delay and provide support to the team to overco…" at bounding box center [305, 221] width 312 height 32
click at [149, 203] on input "c. Identify the issues causing the delay and provide support to the team to ove…" at bounding box center [149, 200] width 0 height 6
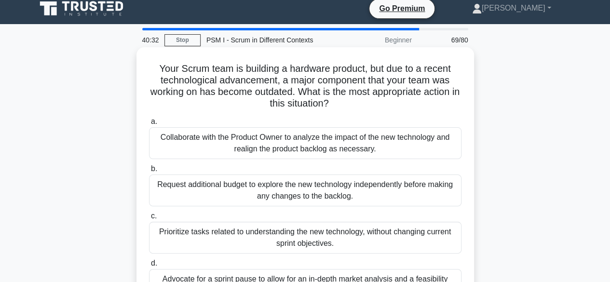
scroll to position [48, 0]
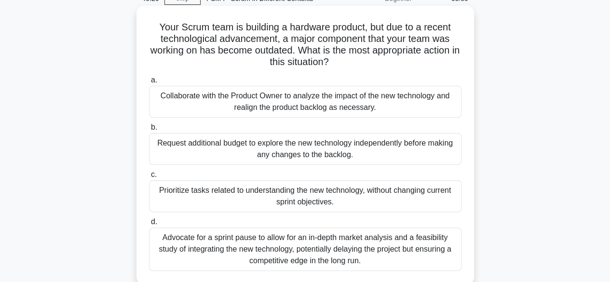
click at [343, 97] on div "Collaborate with the Product Owner to analyze the impact of the new technology …" at bounding box center [305, 102] width 312 height 32
click at [149, 83] on input "a. Collaborate with the Product Owner to analyze the impact of the new technolo…" at bounding box center [149, 80] width 0 height 6
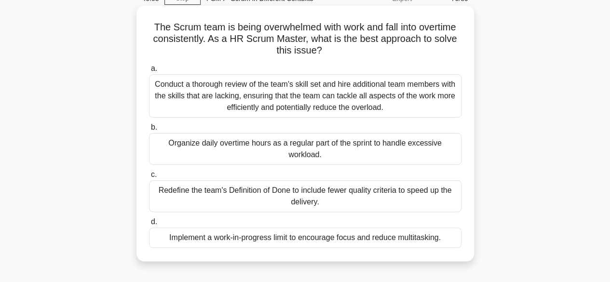
click at [406, 236] on div "Implement a work-in-progress limit to encourage focus and reduce multitasking." at bounding box center [305, 238] width 312 height 20
click at [149, 225] on input "d. Implement a work-in-progress limit to encourage focus and reduce multitaskin…" at bounding box center [149, 222] width 0 height 6
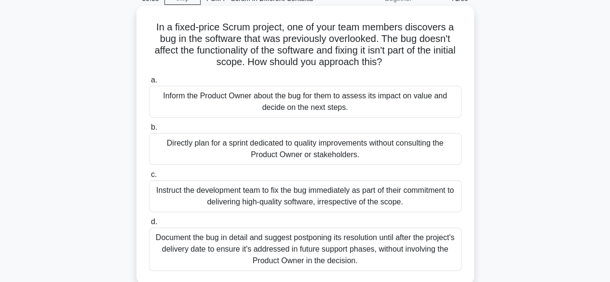
click at [315, 102] on div "Inform the Product Owner about the bug for them to assess its impact on value a…" at bounding box center [305, 102] width 312 height 32
click at [149, 83] on input "a. Inform the Product Owner about the bug for them to assess its impact on valu…" at bounding box center [149, 80] width 0 height 6
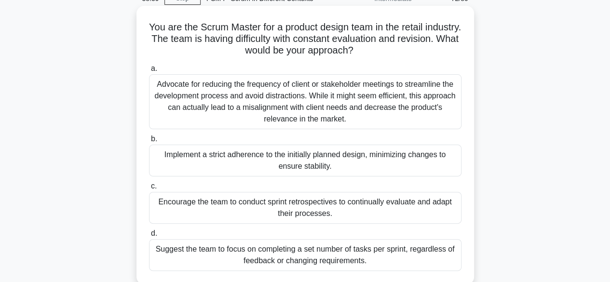
click at [348, 207] on div "Encourage the team to conduct sprint retrospectives to continually evaluate and…" at bounding box center [305, 208] width 312 height 32
click at [149, 189] on input "c. Encourage the team to conduct sprint retrospectives to continually evaluate …" at bounding box center [149, 186] width 0 height 6
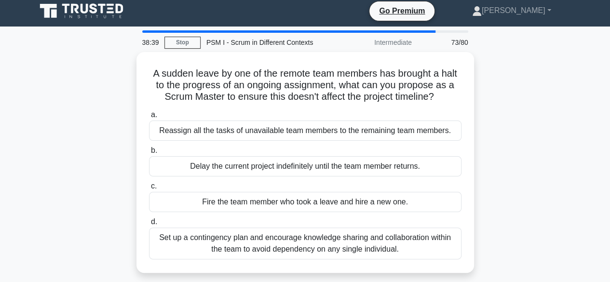
scroll to position [0, 0]
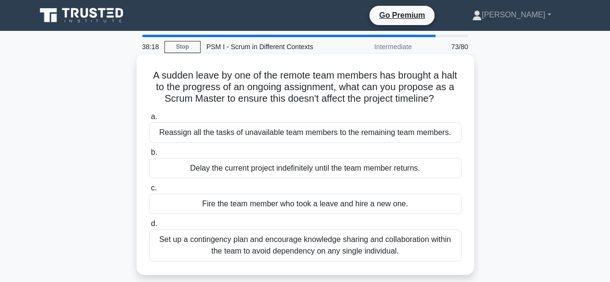
click at [356, 247] on div "Set up a contingency plan and encourage knowledge sharing and collaboration wit…" at bounding box center [305, 245] width 312 height 32
click at [149, 227] on input "d. Set up a contingency plan and encourage knowledge sharing and collaboration …" at bounding box center [149, 224] width 0 height 6
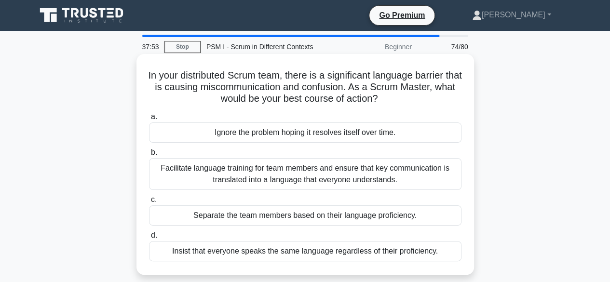
click at [296, 173] on div "Facilitate language training for team members and ensure that key communication…" at bounding box center [305, 174] width 312 height 32
click at [149, 156] on input "b. Facilitate language training for team members and ensure that key communicat…" at bounding box center [149, 152] width 0 height 6
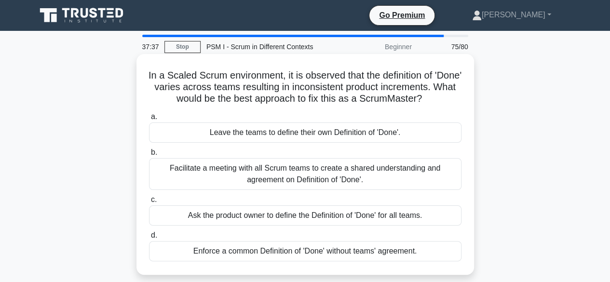
click at [263, 176] on div "Facilitate a meeting with all Scrum teams to create a shared understanding and …" at bounding box center [305, 174] width 312 height 32
click at [149, 156] on input "b. Facilitate a meeting with all Scrum teams to create a shared understanding a…" at bounding box center [149, 152] width 0 height 6
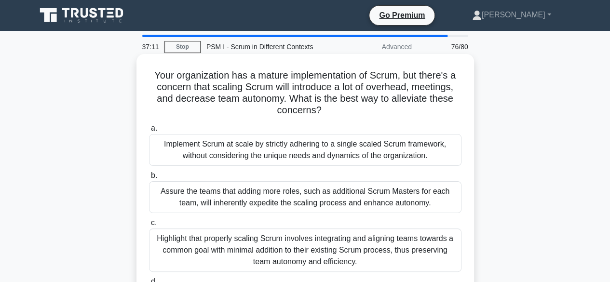
scroll to position [48, 0]
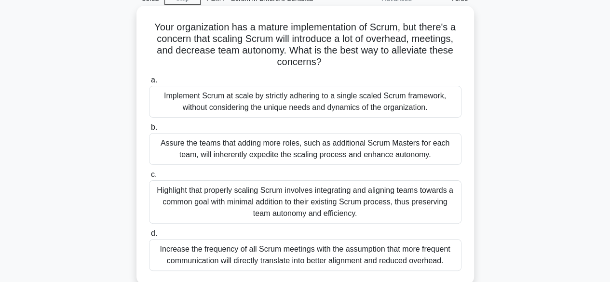
click at [333, 200] on div "Highlight that properly scaling Scrum involves integrating and aligning teams t…" at bounding box center [305, 201] width 312 height 43
click at [149, 178] on input "c. Highlight that properly scaling Scrum involves integrating and aligning team…" at bounding box center [149, 175] width 0 height 6
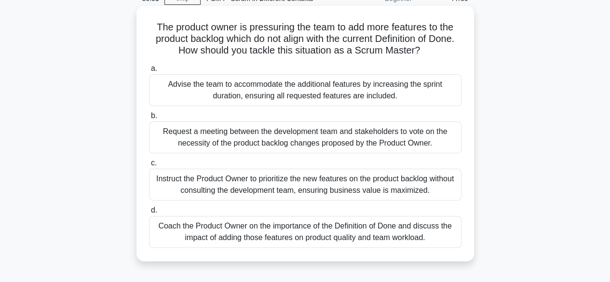
click at [323, 235] on div "Coach the Product Owner on the importance of the Definition of Done and discuss…" at bounding box center [305, 232] width 312 height 32
click at [149, 214] on input "d. Coach the Product Owner on the importance of the Definition of Done and disc…" at bounding box center [149, 210] width 0 height 6
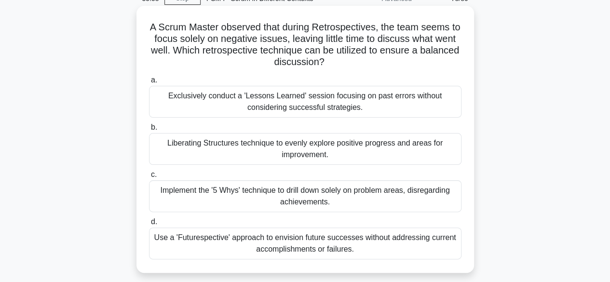
click at [308, 150] on div "Liberating Structures technique to evenly explore positive progress and areas f…" at bounding box center [305, 149] width 312 height 32
click at [149, 131] on input "b. Liberating Structures technique to evenly explore positive progress and area…" at bounding box center [149, 127] width 0 height 6
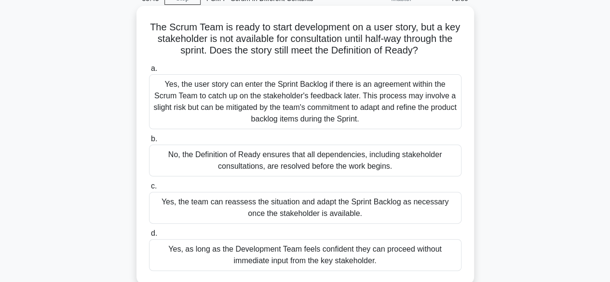
click at [302, 162] on div "No, the Definition of Ready ensures that all dependencies, including stakeholde…" at bounding box center [305, 161] width 312 height 32
click at [149, 142] on input "b. No, the Definition of Ready ensures that all dependencies, including stakeho…" at bounding box center [149, 139] width 0 height 6
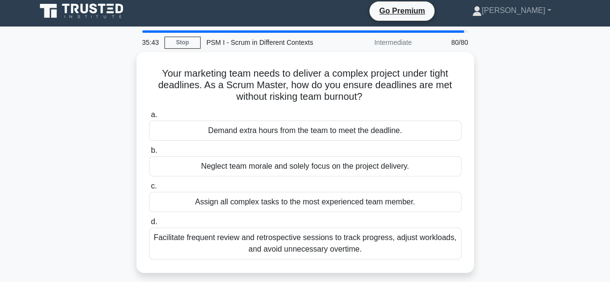
scroll to position [0, 0]
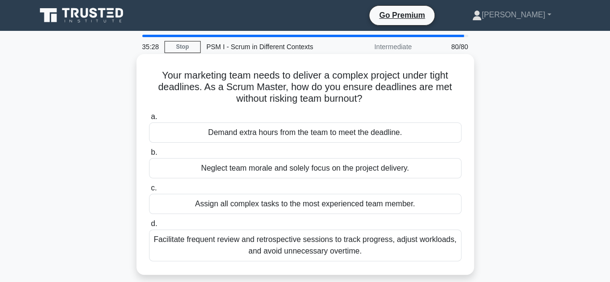
click at [335, 248] on div "Facilitate frequent review and retrospective sessions to track progress, adjust…" at bounding box center [305, 245] width 312 height 32
click at [149, 227] on input "d. Facilitate frequent review and retrospective sessions to track progress, adj…" at bounding box center [149, 224] width 0 height 6
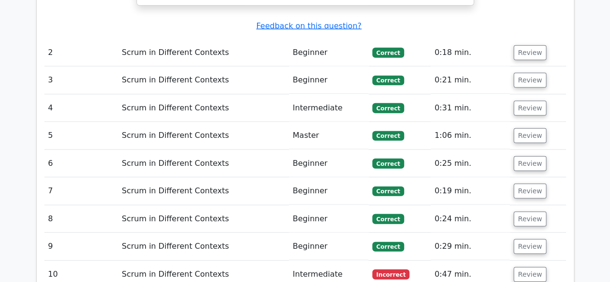
scroll to position [1205, 0]
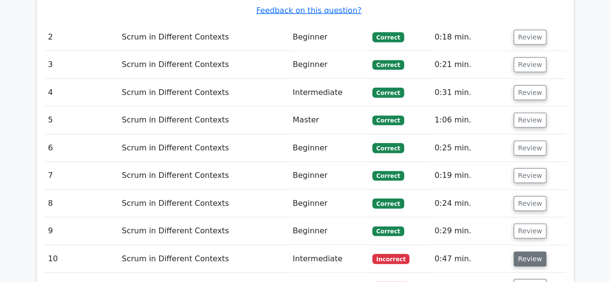
click at [534, 252] on button "Review" at bounding box center [529, 259] width 33 height 15
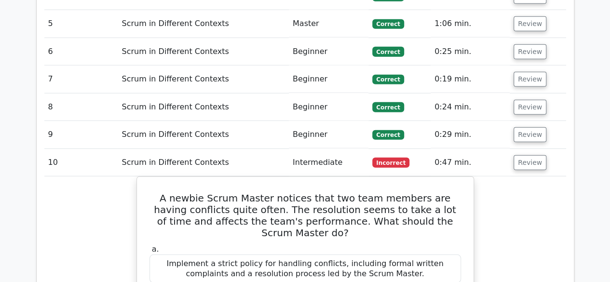
scroll to position [1350, 0]
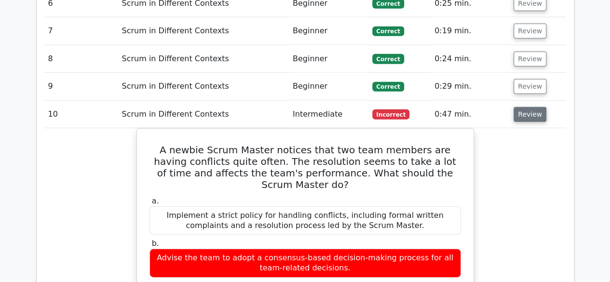
click at [530, 107] on button "Review" at bounding box center [529, 114] width 33 height 15
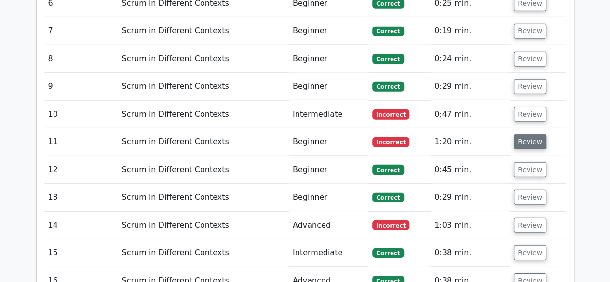
click at [533, 135] on button "Review" at bounding box center [529, 142] width 33 height 15
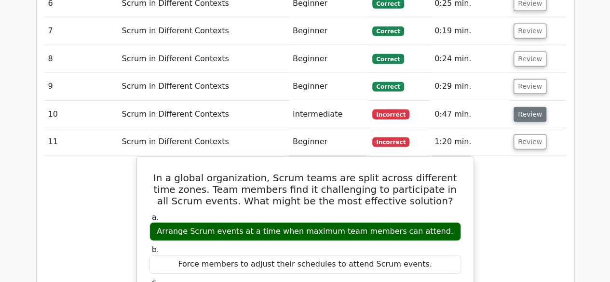
click at [526, 107] on button "Review" at bounding box center [529, 114] width 33 height 15
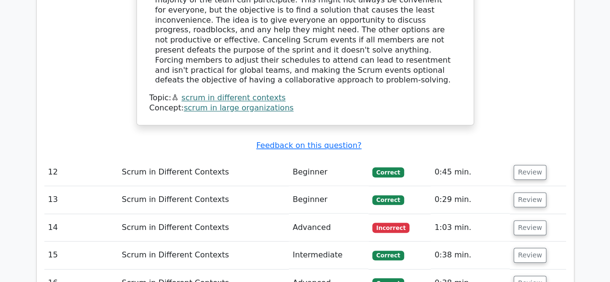
scroll to position [2218, 0]
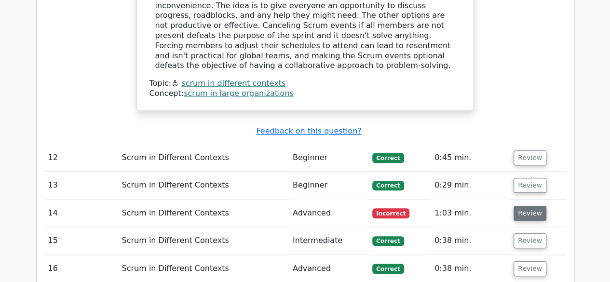
click at [537, 206] on button "Review" at bounding box center [529, 213] width 33 height 15
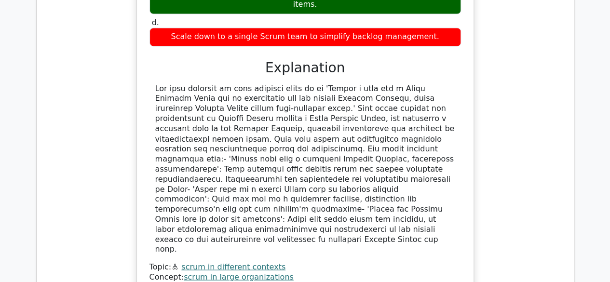
scroll to position [2652, 0]
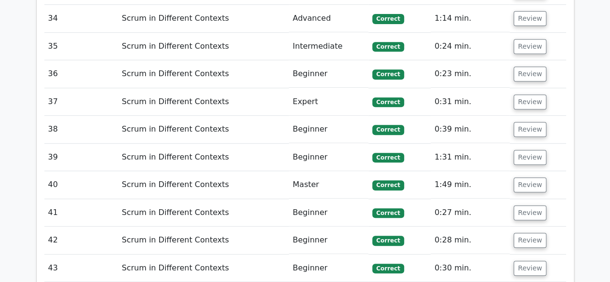
scroll to position [3857, 0]
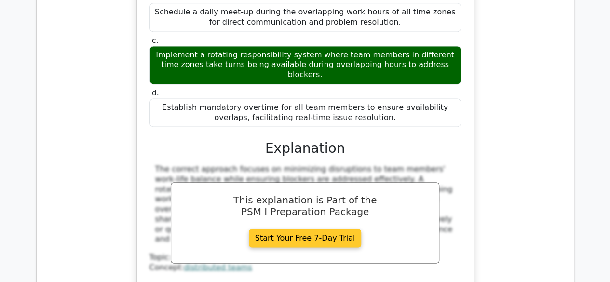
scroll to position [4387, 0]
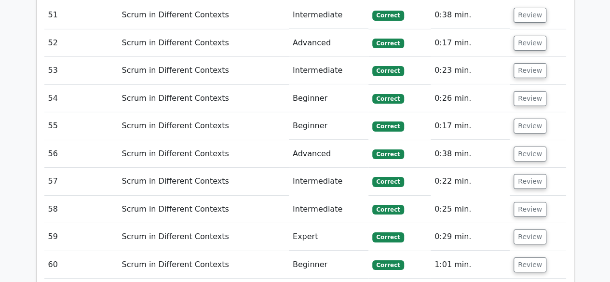
scroll to position [5255, 0]
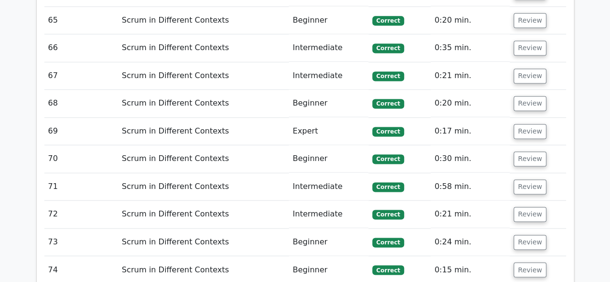
scroll to position [6171, 0]
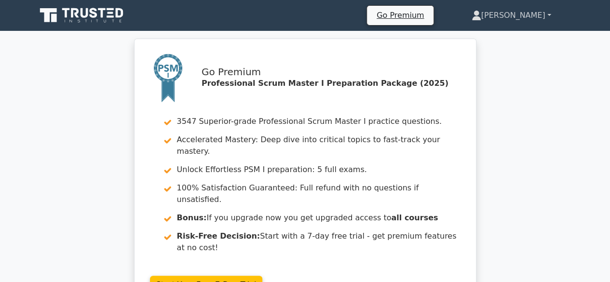
click at [543, 12] on link "[PERSON_NAME]" at bounding box center [511, 15] width 126 height 19
click at [518, 36] on link "Profile" at bounding box center [487, 37] width 76 height 15
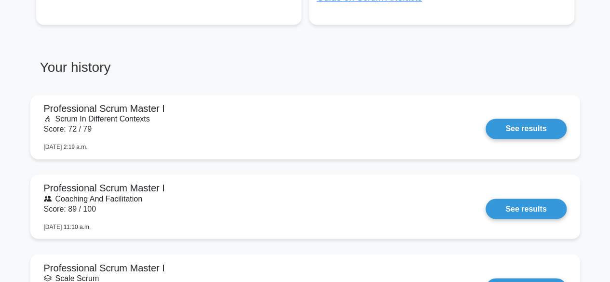
scroll to position [723, 0]
